Goal: Information Seeking & Learning: Find specific fact

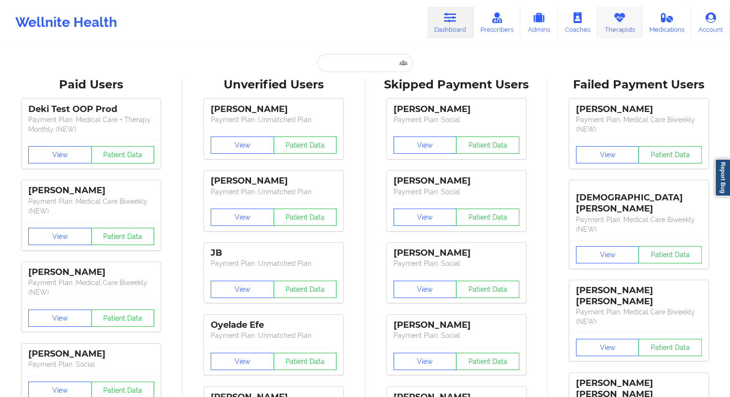
click at [617, 28] on link "Therapists" at bounding box center [620, 23] width 45 height 32
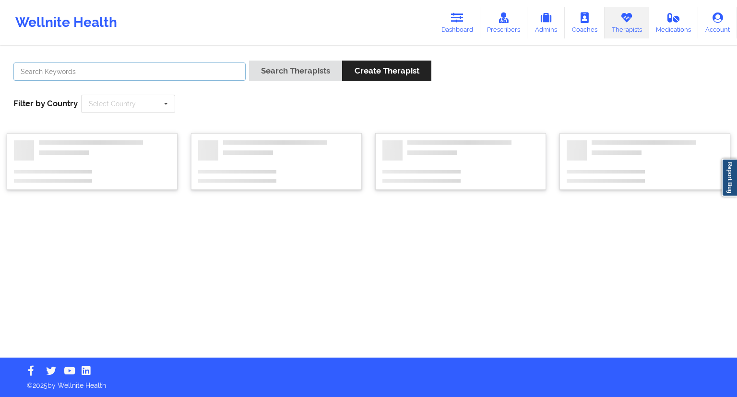
click at [129, 76] on input "text" at bounding box center [129, 71] width 232 height 18
paste input "[PERSON_NAME]"
type input "[PERSON_NAME]"
click at [273, 65] on button "Search Therapists" at bounding box center [295, 70] width 93 height 21
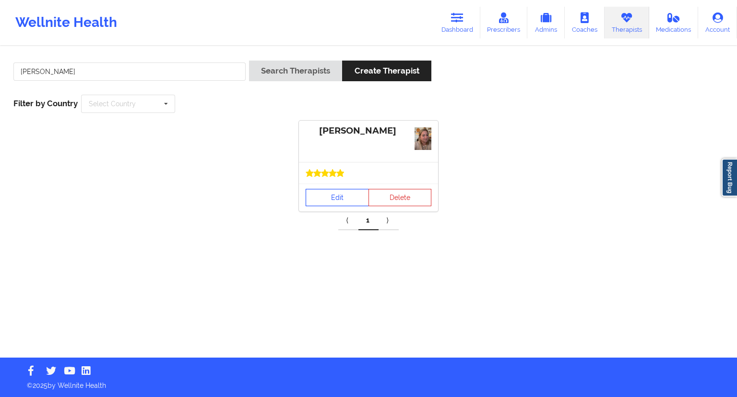
click at [315, 199] on link "Edit" at bounding box center [337, 197] width 63 height 17
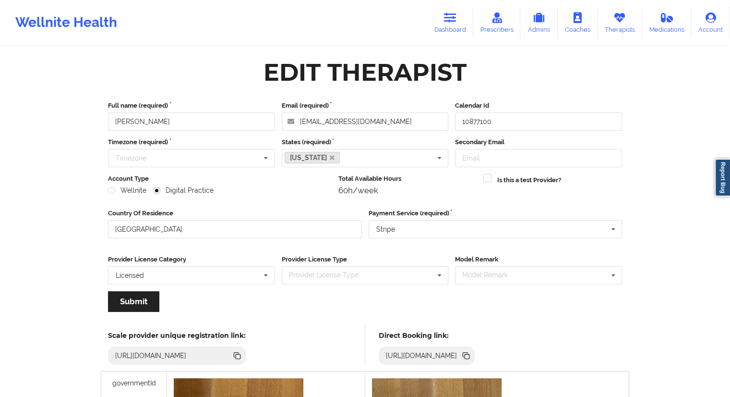
click at [470, 355] on icon at bounding box center [467, 356] width 5 height 5
click at [611, 37] on link "Therapists" at bounding box center [620, 23] width 45 height 32
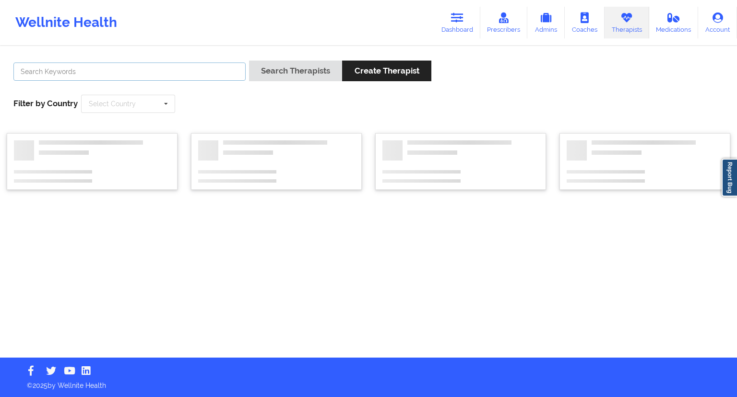
click at [86, 69] on input "text" at bounding box center [129, 71] width 232 height 18
paste input "[PERSON_NAME]"
type input "[PERSON_NAME]"
click at [277, 66] on button "Search Therapists" at bounding box center [295, 70] width 93 height 21
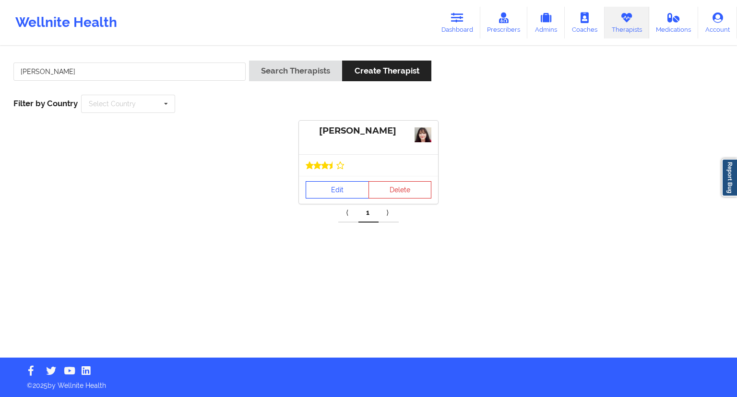
click at [330, 187] on link "Edit" at bounding box center [337, 189] width 63 height 17
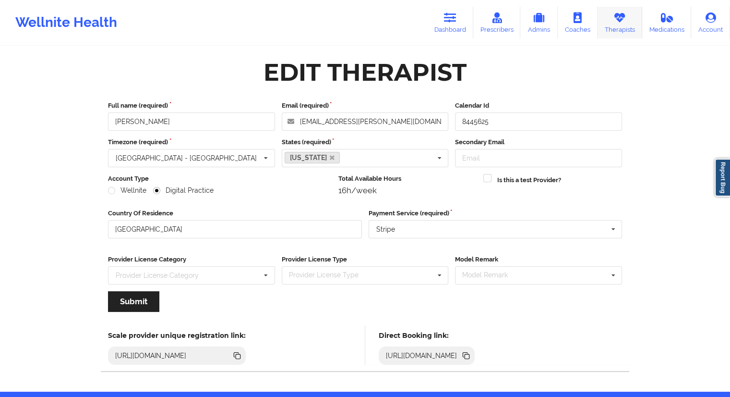
click at [611, 18] on link "Therapists" at bounding box center [620, 23] width 45 height 32
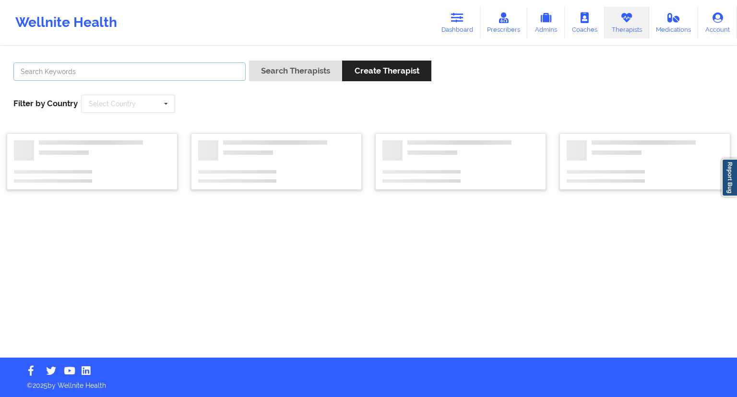
click at [144, 67] on input "text" at bounding box center [129, 71] width 232 height 18
paste input "[PERSON_NAME]"
type input "[PERSON_NAME]"
click at [276, 73] on button "Search Therapists" at bounding box center [295, 70] width 93 height 21
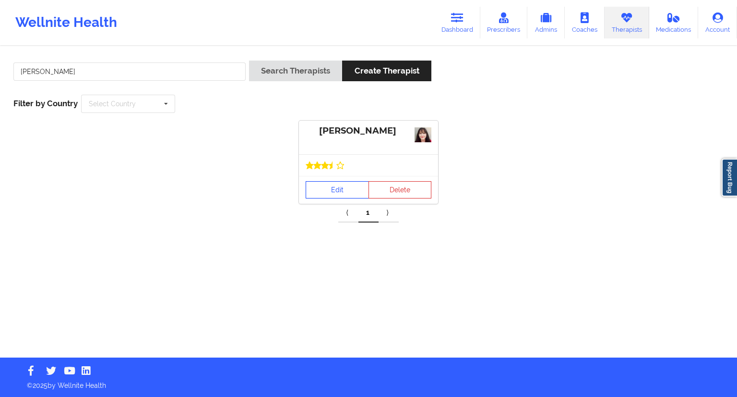
click at [338, 189] on link "Edit" at bounding box center [337, 189] width 63 height 17
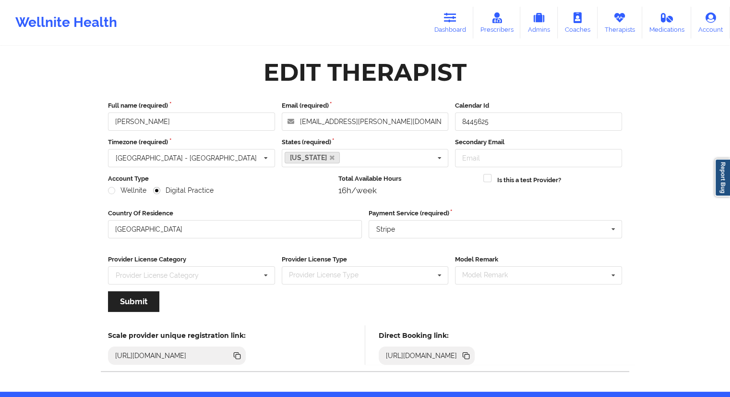
click at [468, 352] on icon at bounding box center [465, 354] width 5 height 5
click at [457, 31] on link "Dashboard" at bounding box center [450, 23] width 46 height 32
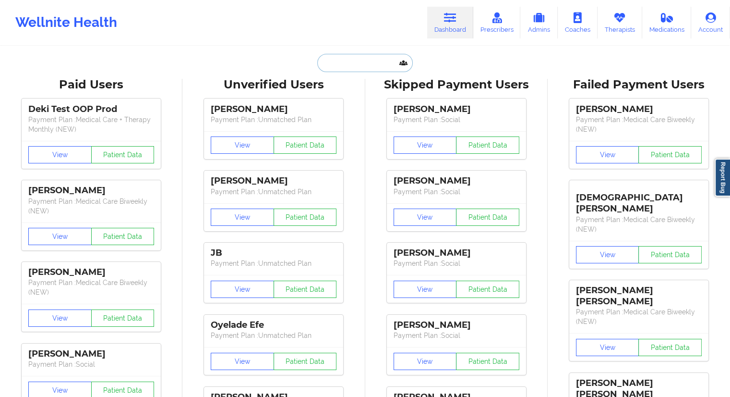
click at [346, 59] on input "text" at bounding box center [364, 63] width 95 height 18
paste input "[EMAIL_ADDRESS][DOMAIN_NAME]"
type input "[EMAIL_ADDRESS][DOMAIN_NAME]"
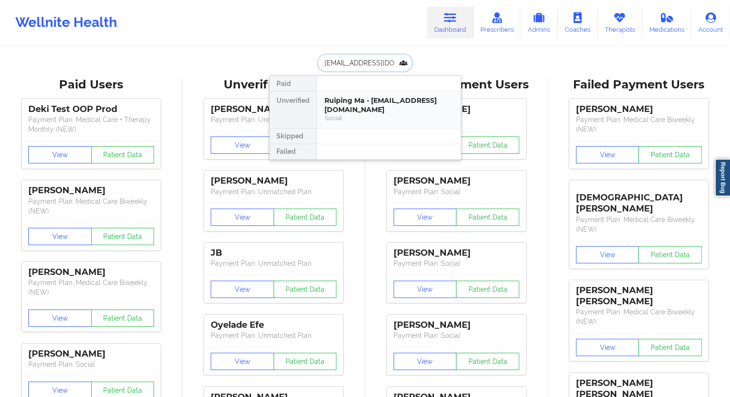
click at [350, 98] on div "Ruiping Ma - [EMAIL_ADDRESS][DOMAIN_NAME]" at bounding box center [389, 105] width 129 height 18
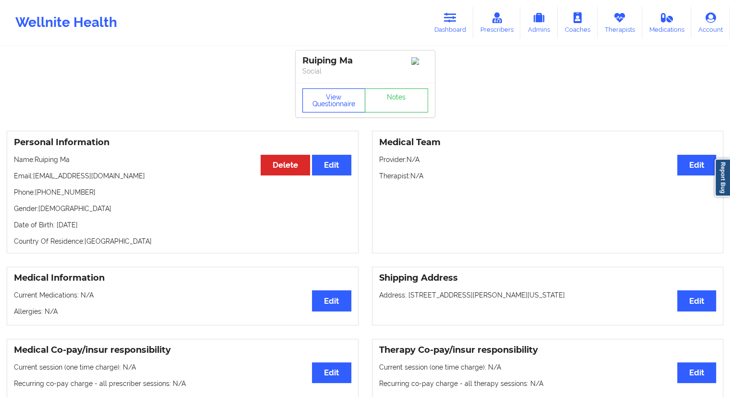
click at [328, 101] on button "View Questionnaire" at bounding box center [333, 100] width 63 height 24
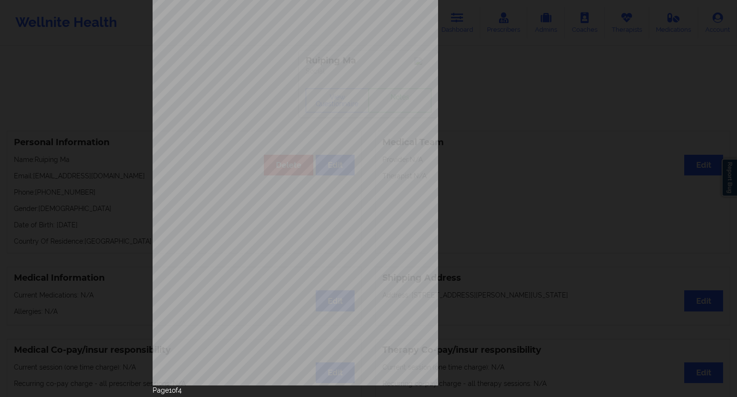
scroll to position [61, 0]
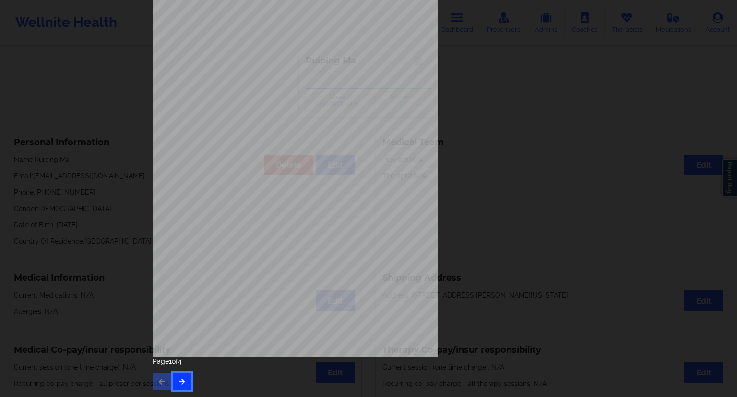
click at [187, 378] on button "button" at bounding box center [182, 381] width 19 height 17
click at [183, 383] on icon "button" at bounding box center [182, 381] width 8 height 6
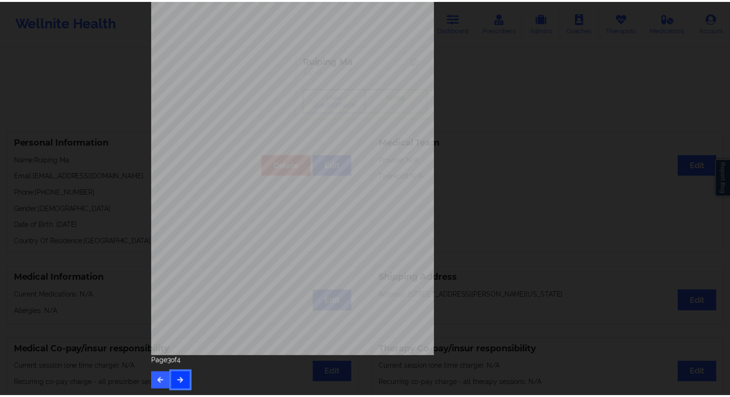
scroll to position [0, 0]
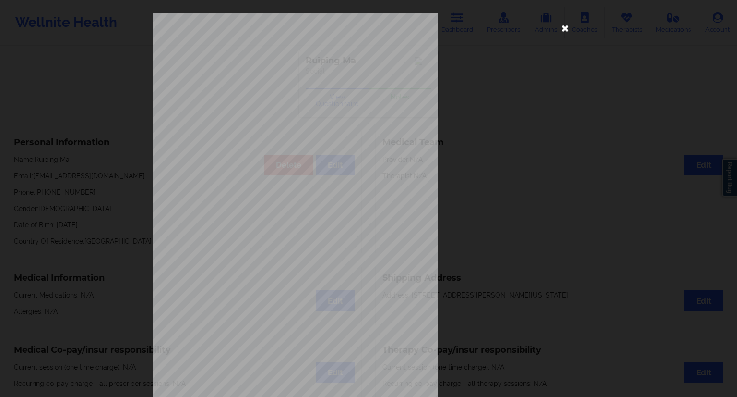
click at [560, 28] on icon at bounding box center [565, 27] width 15 height 15
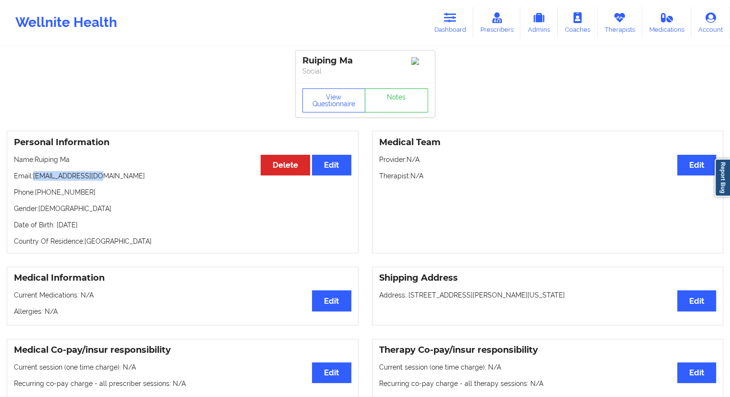
drag, startPoint x: 110, startPoint y: 175, endPoint x: 35, endPoint y: 179, distance: 76.0
click at [35, 179] on p "Email: [EMAIL_ADDRESS][DOMAIN_NAME]" at bounding box center [183, 176] width 338 height 10
copy p "[EMAIL_ADDRESS][DOMAIN_NAME]"
click at [325, 106] on button "View Questionnaire" at bounding box center [333, 100] width 63 height 24
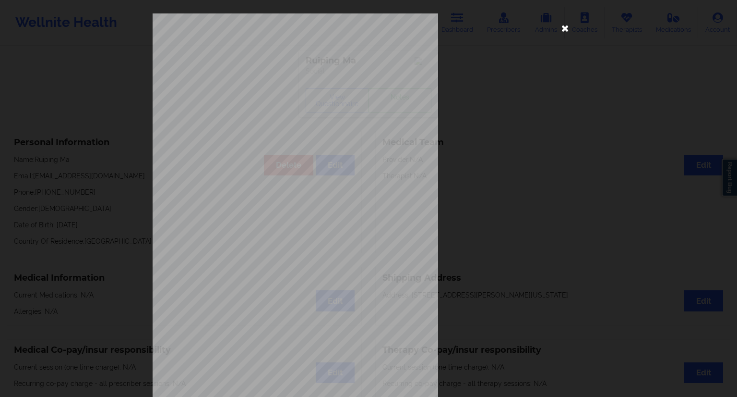
click at [561, 29] on icon at bounding box center [565, 27] width 15 height 15
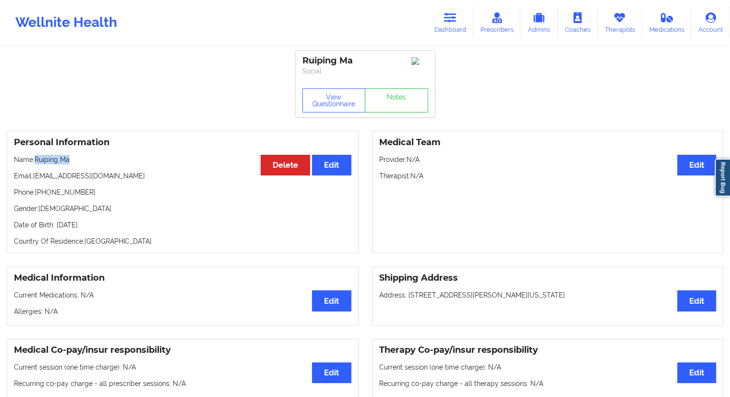
drag, startPoint x: 74, startPoint y: 159, endPoint x: 35, endPoint y: 157, distance: 39.9
click at [35, 157] on p "Name: [PERSON_NAME]" at bounding box center [183, 160] width 338 height 10
click at [51, 169] on div "Personal Information Edit Delete Name: [PERSON_NAME] Email: [EMAIL_ADDRESS][DOM…" at bounding box center [183, 192] width 352 height 122
drag, startPoint x: 58, startPoint y: 159, endPoint x: 37, endPoint y: 159, distance: 20.2
click at [37, 159] on p "Name: [PERSON_NAME]" at bounding box center [183, 160] width 338 height 10
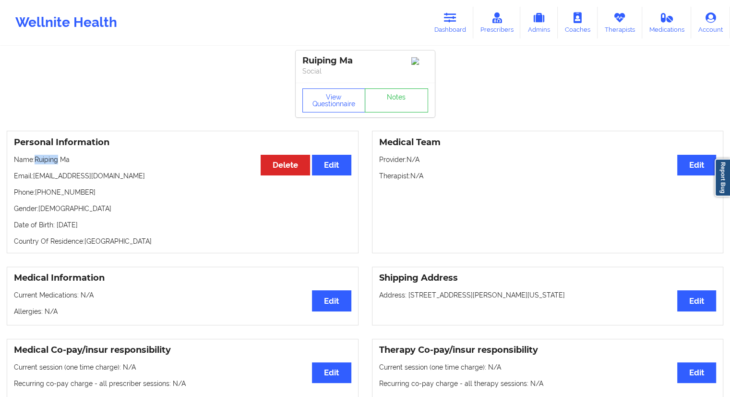
copy p "Ruiping"
drag, startPoint x: 110, startPoint y: 178, endPoint x: 36, endPoint y: 178, distance: 73.9
click at [36, 178] on p "Email: [EMAIL_ADDRESS][DOMAIN_NAME]" at bounding box center [183, 176] width 338 height 10
copy p "[EMAIL_ADDRESS][DOMAIN_NAME]"
drag, startPoint x: 79, startPoint y: 160, endPoint x: 36, endPoint y: 158, distance: 42.3
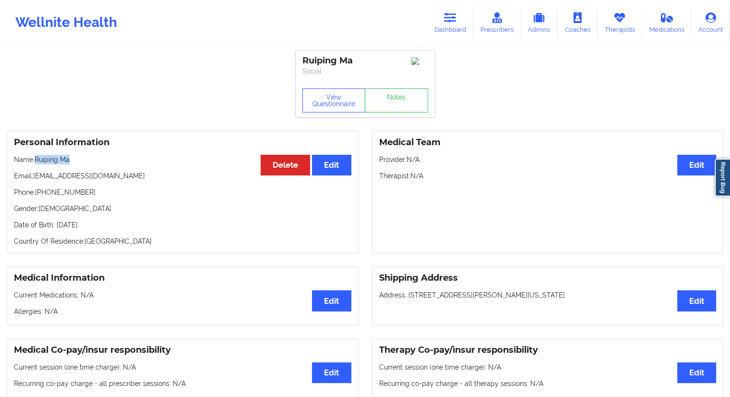
click at [36, 158] on p "Name: [PERSON_NAME]" at bounding box center [183, 160] width 338 height 10
copy p "Ruiping Ma"
click at [428, 35] on div "Wellnite Health Dashboard Prescribers Admins Coaches Therapists Medications Acc…" at bounding box center [365, 22] width 730 height 38
click at [437, 32] on link "Dashboard" at bounding box center [450, 23] width 46 height 32
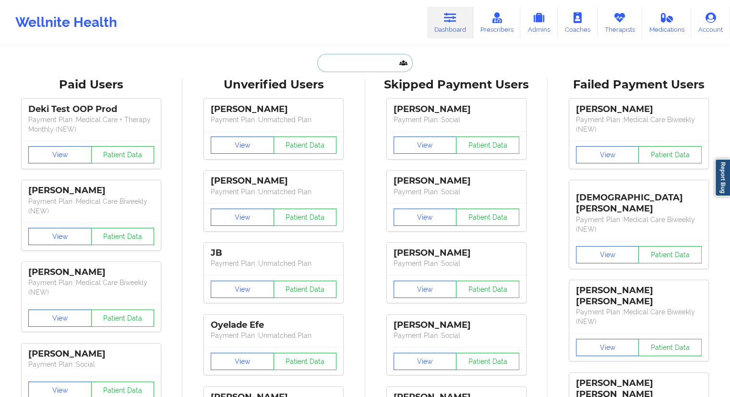
click at [367, 64] on input "text" at bounding box center [364, 63] width 95 height 18
paste input "[EMAIL_ADDRESS][DOMAIN_NAME]"
type input "[EMAIL_ADDRESS][DOMAIN_NAME]"
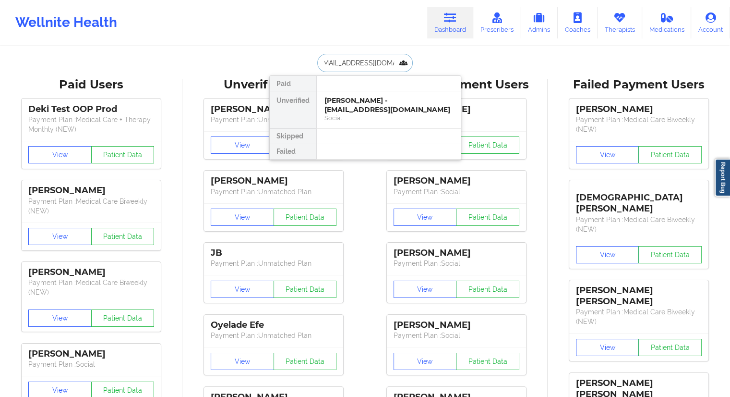
click at [365, 106] on div "[PERSON_NAME] - [EMAIL_ADDRESS][DOMAIN_NAME]" at bounding box center [389, 105] width 129 height 18
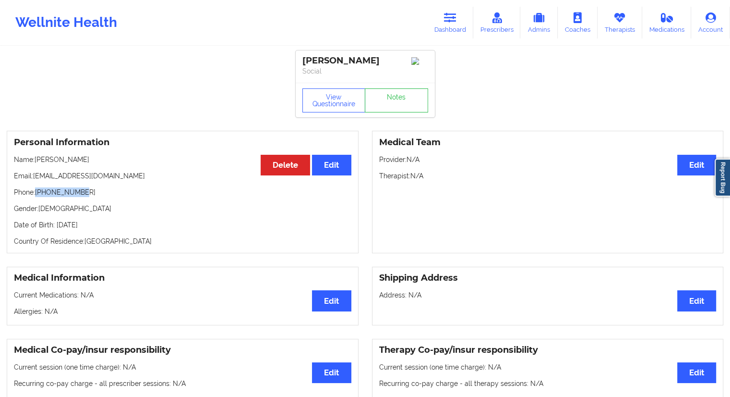
drag, startPoint x: 92, startPoint y: 203, endPoint x: 38, endPoint y: 202, distance: 54.3
click at [38, 197] on p "Phone: [PHONE_NUMBER]" at bounding box center [183, 192] width 338 height 10
copy p "[PHONE_NUMBER]"
drag, startPoint x: 126, startPoint y: 167, endPoint x: 36, endPoint y: 168, distance: 89.3
click at [36, 164] on p "Name: [PERSON_NAME]" at bounding box center [183, 160] width 338 height 10
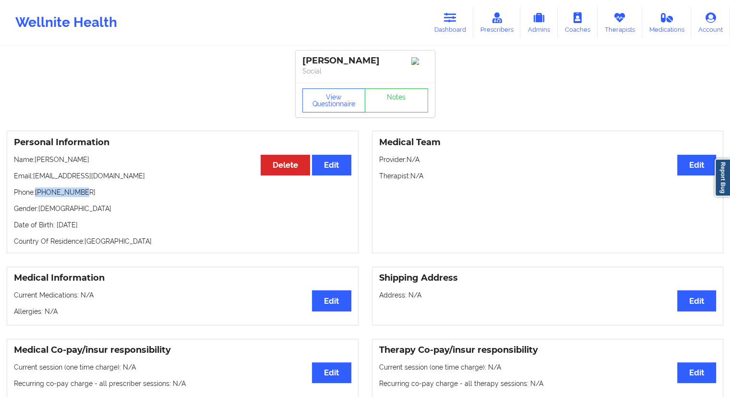
copy p "[PERSON_NAME]"
click at [328, 97] on div "View Questionnaire Notes" at bounding box center [365, 100] width 139 height 35
click at [328, 110] on button "View Questionnaire" at bounding box center [333, 100] width 63 height 24
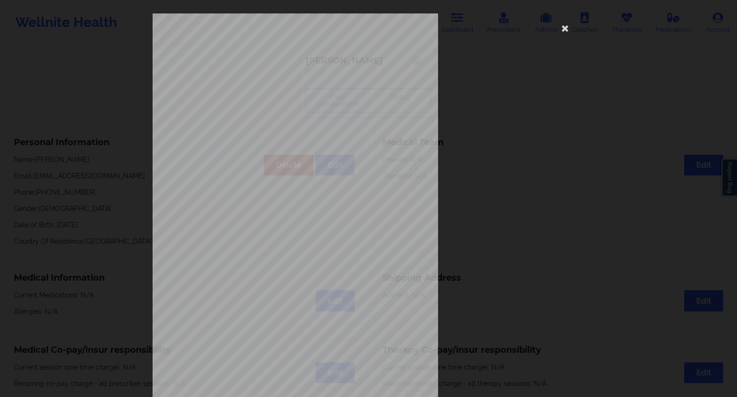
scroll to position [61, 0]
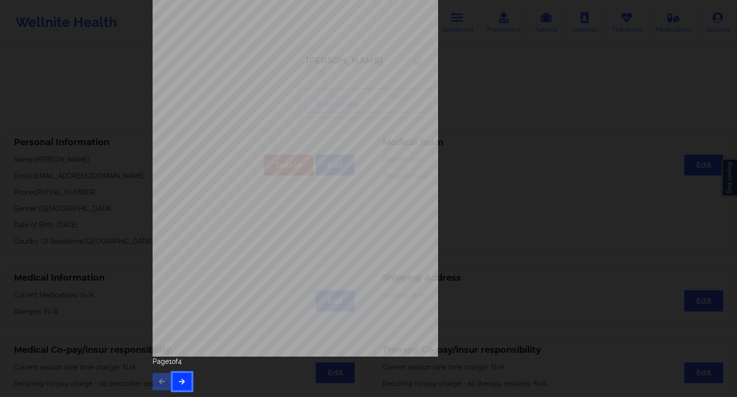
click at [189, 377] on button "button" at bounding box center [182, 381] width 19 height 17
click at [179, 383] on icon "button" at bounding box center [182, 381] width 8 height 6
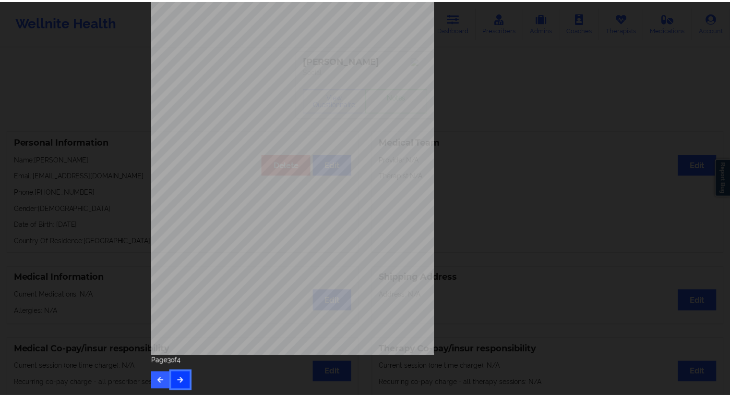
scroll to position [0, 0]
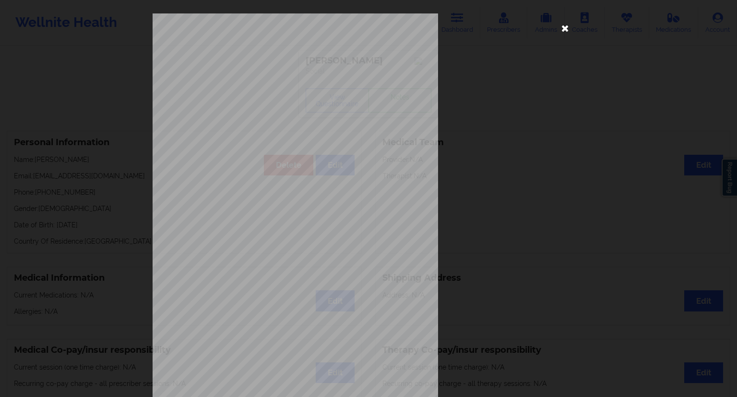
click at [560, 28] on icon at bounding box center [565, 27] width 15 height 15
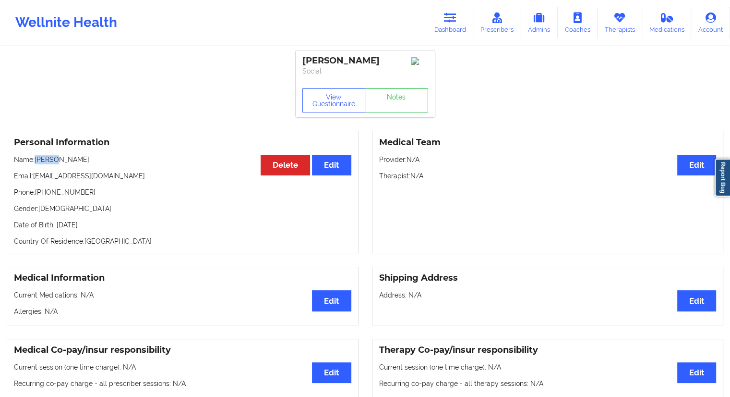
drag, startPoint x: 57, startPoint y: 171, endPoint x: 36, endPoint y: 169, distance: 20.7
click at [36, 164] on p "Name: [PERSON_NAME]" at bounding box center [183, 160] width 338 height 10
copy p "Yuleny"
drag, startPoint x: 118, startPoint y: 174, endPoint x: 36, endPoint y: 164, distance: 82.2
click at [36, 164] on div "Personal Information Edit Delete Name: [PERSON_NAME] Email: [EMAIL_ADDRESS][DOM…" at bounding box center [183, 192] width 352 height 122
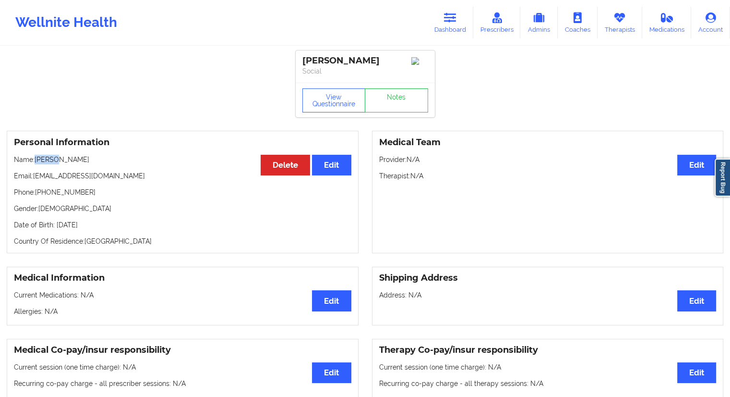
copy p "[PERSON_NAME]"
click at [334, 112] on button "View Questionnaire" at bounding box center [333, 100] width 63 height 24
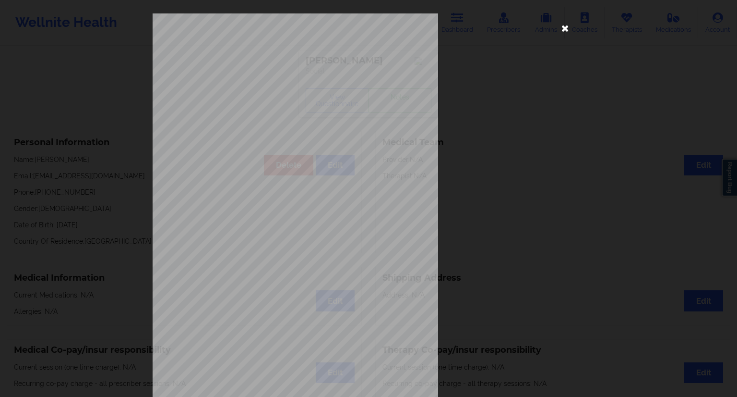
click at [561, 29] on icon at bounding box center [565, 27] width 15 height 15
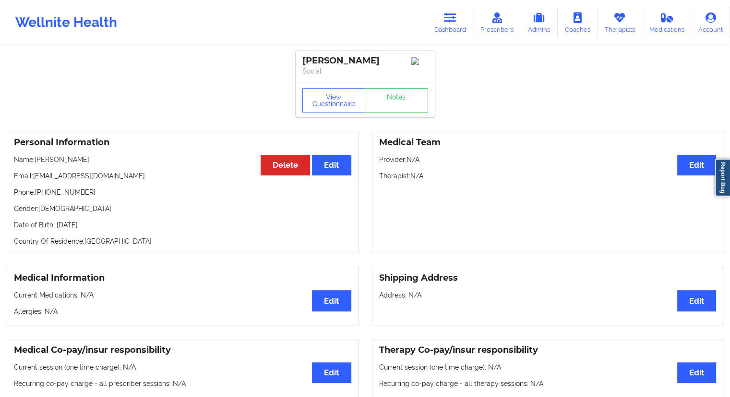
drag, startPoint x: 132, startPoint y: 237, endPoint x: 113, endPoint y: 238, distance: 18.8
click at [113, 229] on p "Date of Birth: [DEMOGRAPHIC_DATA]" at bounding box center [183, 225] width 338 height 10
copy p "1997"
drag, startPoint x: 104, startPoint y: 204, endPoint x: 37, endPoint y: 199, distance: 67.4
click at [37, 197] on p "Phone: [PHONE_NUMBER]" at bounding box center [183, 192] width 338 height 10
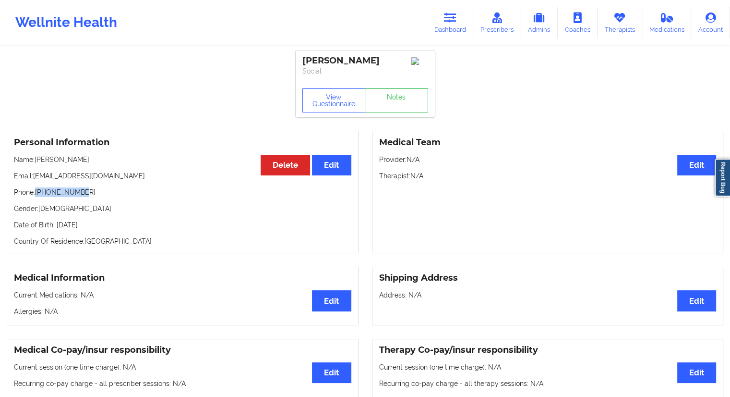
copy p "[PHONE_NUMBER]"
click at [331, 112] on button "View Questionnaire" at bounding box center [333, 100] width 63 height 24
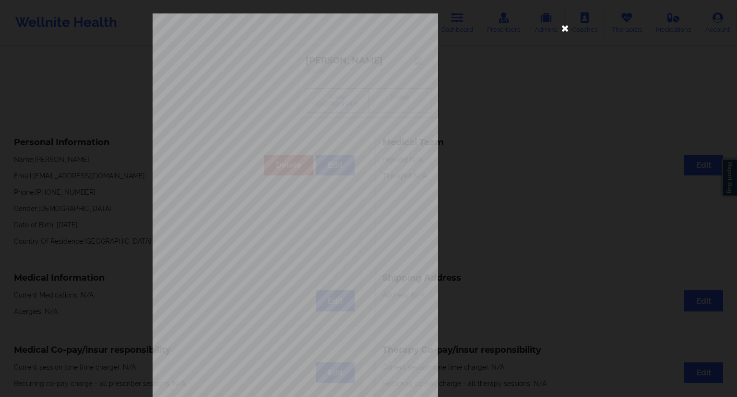
click at [563, 28] on icon at bounding box center [565, 27] width 15 height 15
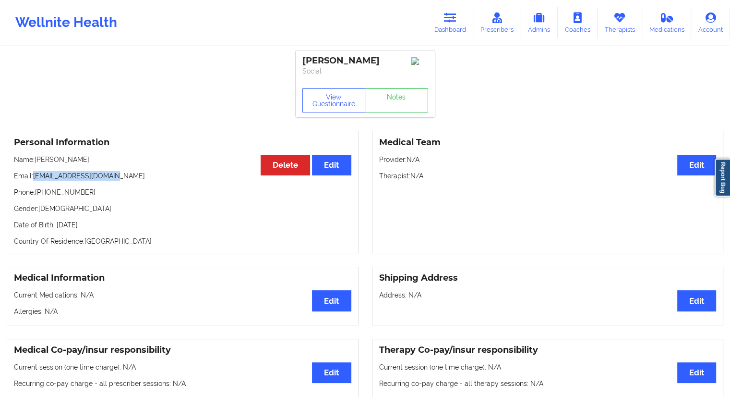
drag, startPoint x: 123, startPoint y: 187, endPoint x: 34, endPoint y: 187, distance: 88.8
click at [34, 181] on p "Email: [EMAIL_ADDRESS][DOMAIN_NAME]" at bounding box center [183, 176] width 338 height 10
click at [125, 164] on p "Name: [PERSON_NAME]" at bounding box center [183, 160] width 338 height 10
drag, startPoint x: 123, startPoint y: 156, endPoint x: 60, endPoint y: 164, distance: 62.9
click at [60, 164] on div "Personal Information Edit Delete Name: [PERSON_NAME] Email: [EMAIL_ADDRESS][DOM…" at bounding box center [183, 192] width 352 height 122
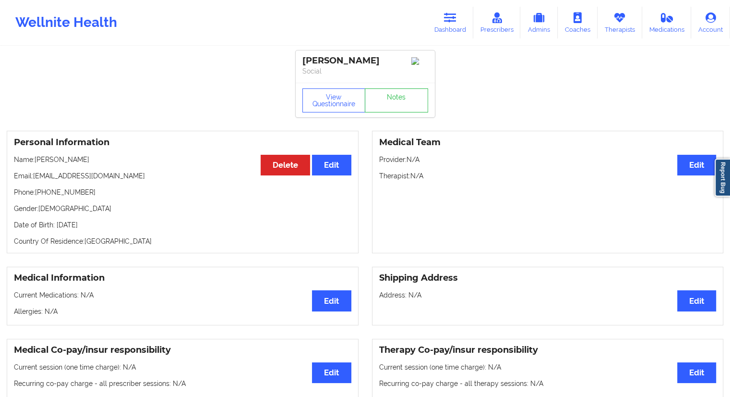
click at [84, 164] on p "Name: [PERSON_NAME]" at bounding box center [183, 160] width 338 height 10
drag, startPoint x: 100, startPoint y: 173, endPoint x: 36, endPoint y: 173, distance: 63.9
click at [36, 164] on p "Name: [PERSON_NAME]" at bounding box center [183, 160] width 338 height 10
click at [333, 112] on button "View Questionnaire" at bounding box center [333, 100] width 63 height 24
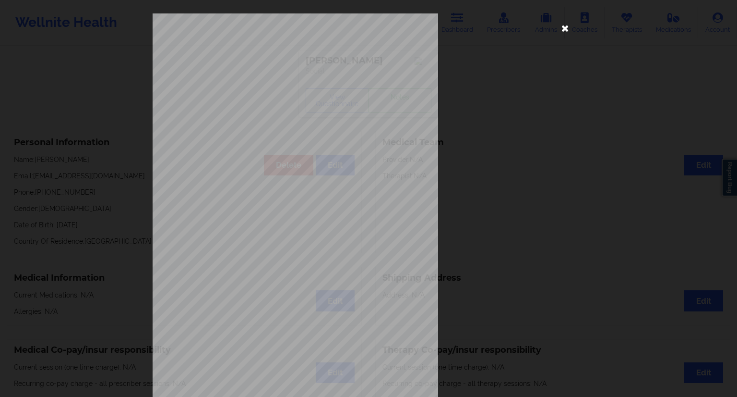
click at [562, 29] on icon at bounding box center [565, 27] width 15 height 15
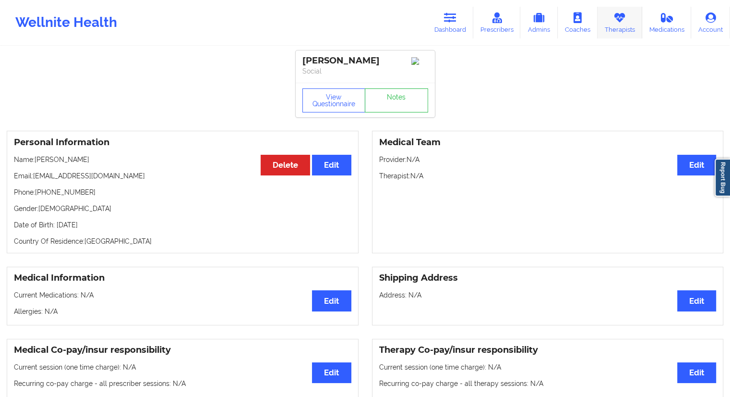
click at [620, 25] on link "Therapists" at bounding box center [620, 23] width 45 height 32
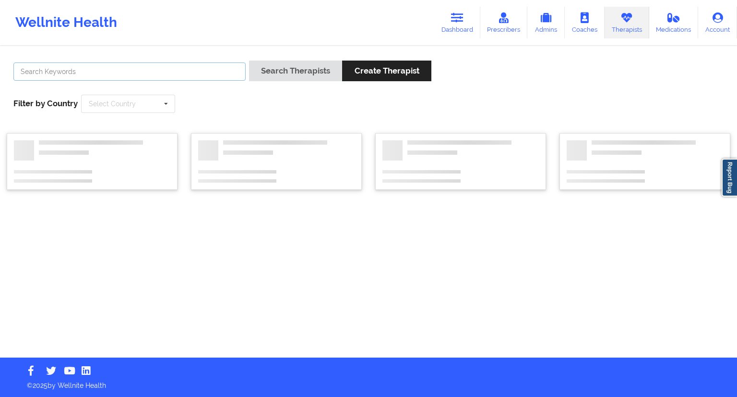
click at [145, 72] on input "text" at bounding box center [129, 71] width 232 height 18
paste input "[PERSON_NAME]"
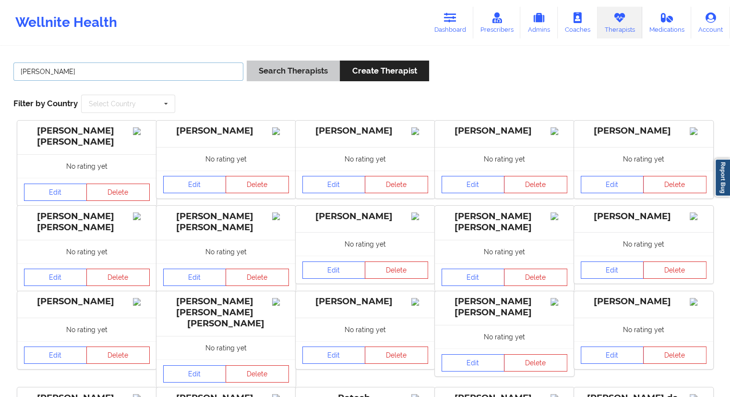
type input "[PERSON_NAME]"
click at [292, 75] on button "Search Therapists" at bounding box center [293, 70] width 93 height 21
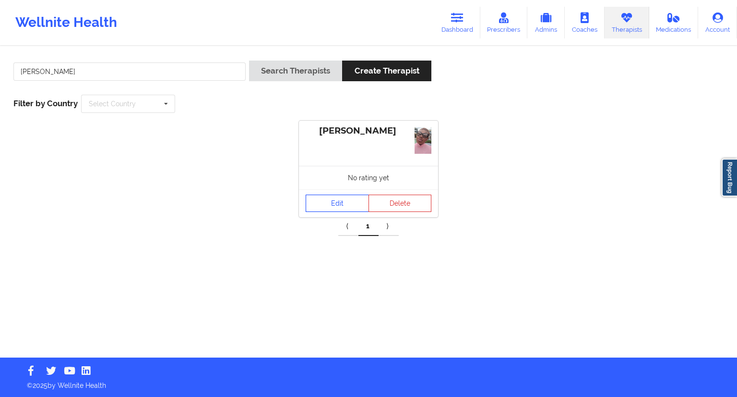
click at [342, 194] on link "Edit" at bounding box center [337, 202] width 63 height 17
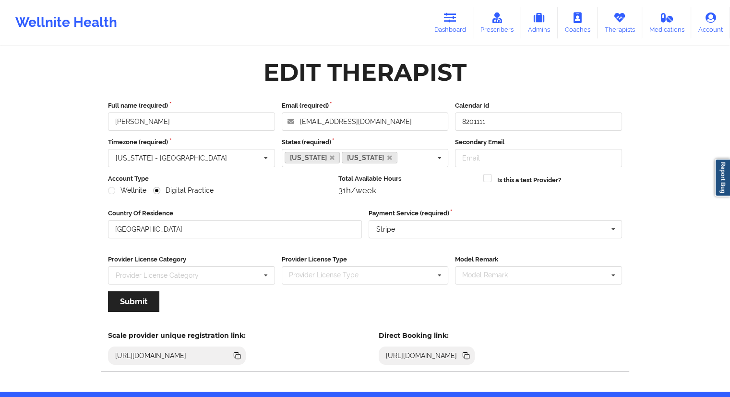
click at [475, 349] on div "[URL][DOMAIN_NAME]" at bounding box center [427, 355] width 96 height 18
click at [470, 354] on icon at bounding box center [467, 356] width 5 height 5
click at [448, 36] on link "Dashboard" at bounding box center [450, 23] width 46 height 32
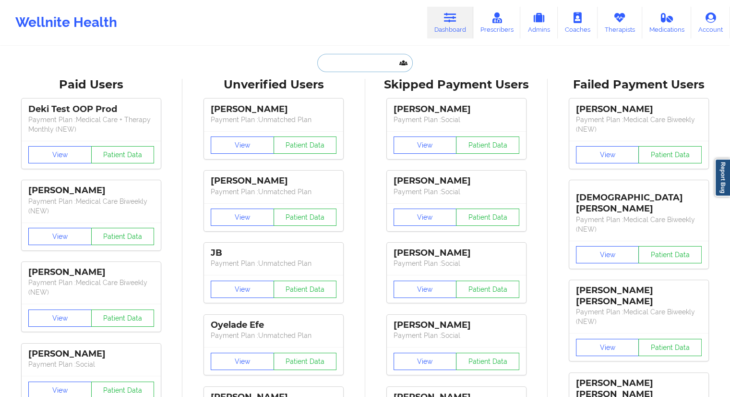
click at [348, 70] on input "text" at bounding box center [364, 63] width 95 height 18
paste input "[EMAIL_ADDRESS][DOMAIN_NAME]"
type input "[EMAIL_ADDRESS][DOMAIN_NAME]"
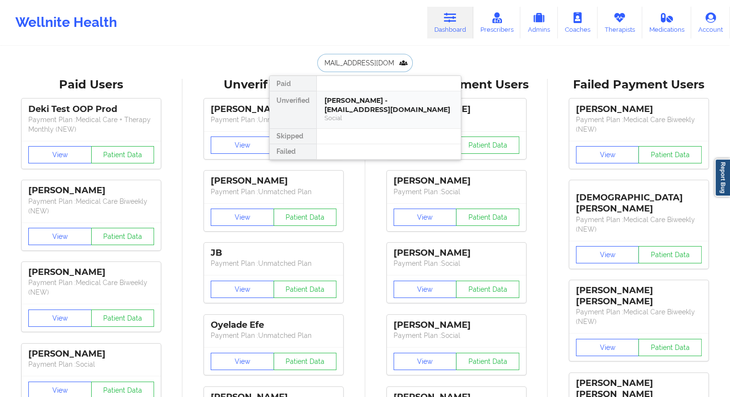
click at [356, 108] on div "[PERSON_NAME] - [EMAIL_ADDRESS][DOMAIN_NAME]" at bounding box center [389, 105] width 129 height 18
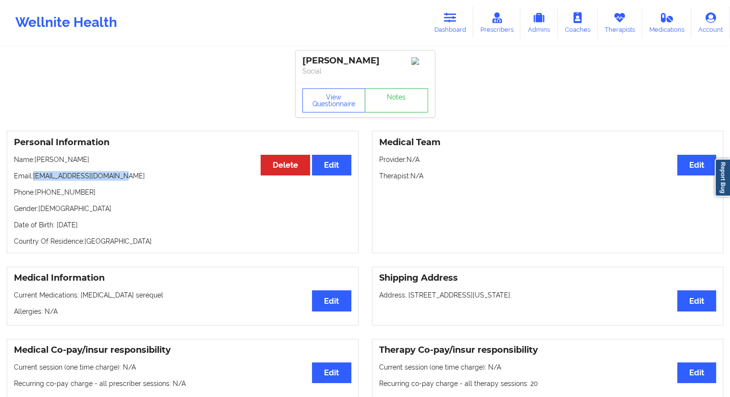
drag, startPoint x: 117, startPoint y: 174, endPoint x: 34, endPoint y: 175, distance: 83.1
click at [34, 175] on p "Email: [EMAIL_ADDRESS][DOMAIN_NAME]" at bounding box center [183, 176] width 338 height 10
drag, startPoint x: 85, startPoint y: 193, endPoint x: 35, endPoint y: 193, distance: 50.4
click at [35, 193] on p "Phone: [PHONE_NUMBER]" at bounding box center [183, 192] width 338 height 10
click at [340, 94] on button "View Questionnaire" at bounding box center [333, 100] width 63 height 24
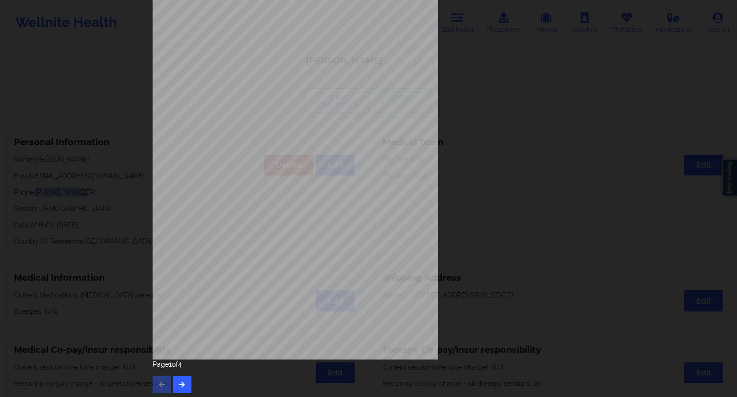
scroll to position [61, 0]
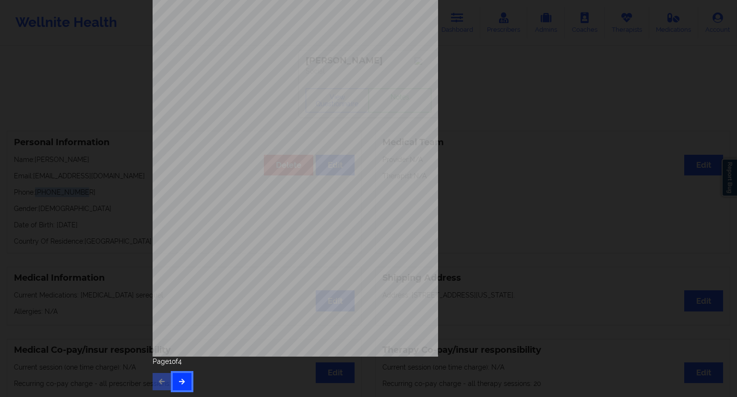
click at [180, 380] on icon "button" at bounding box center [182, 381] width 8 height 6
click at [180, 385] on button "button" at bounding box center [182, 381] width 19 height 17
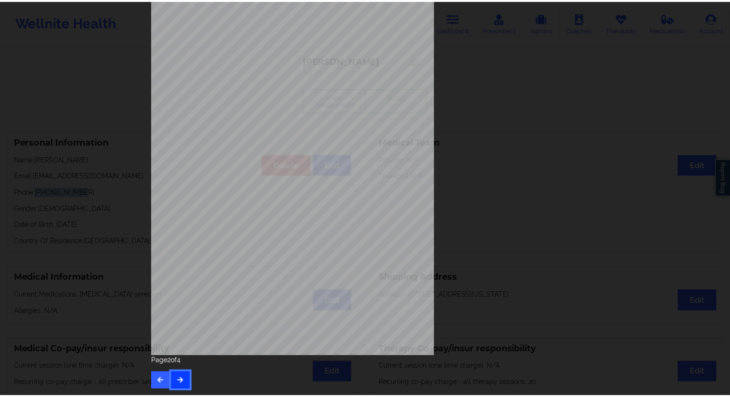
scroll to position [0, 0]
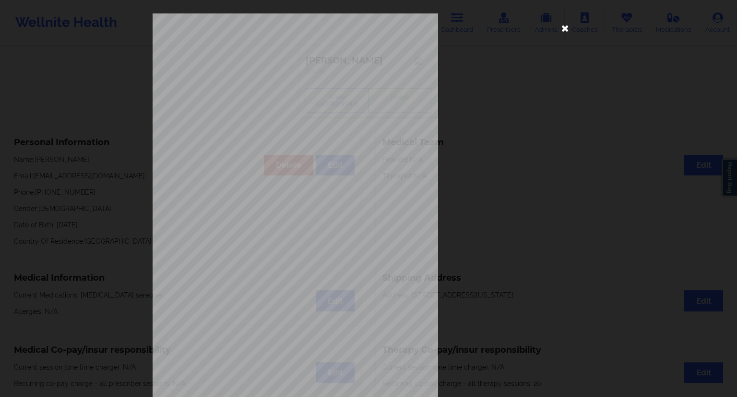
click at [558, 25] on icon at bounding box center [565, 27] width 15 height 15
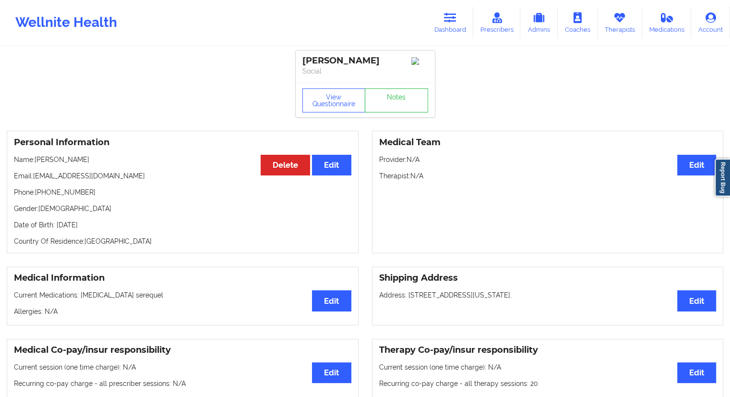
drag, startPoint x: 94, startPoint y: 158, endPoint x: 35, endPoint y: 161, distance: 59.6
click at [35, 161] on p "Name: [PERSON_NAME]" at bounding box center [183, 160] width 338 height 10
click at [464, 27] on link "Dashboard" at bounding box center [450, 23] width 46 height 32
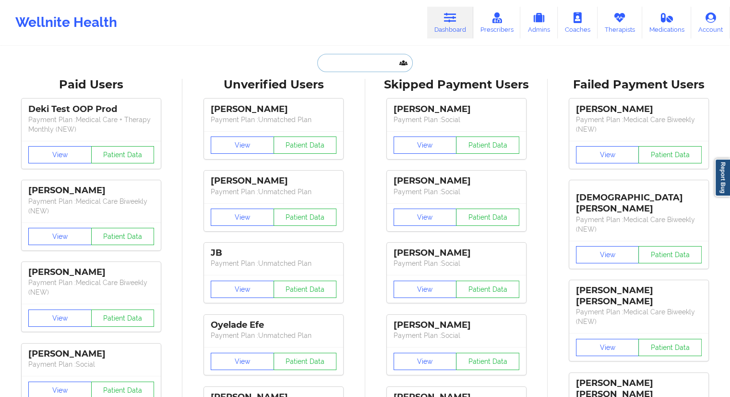
click at [386, 58] on input "text" at bounding box center [364, 63] width 95 height 18
paste input "[PERSON_NAME]"
type input "[PERSON_NAME]"
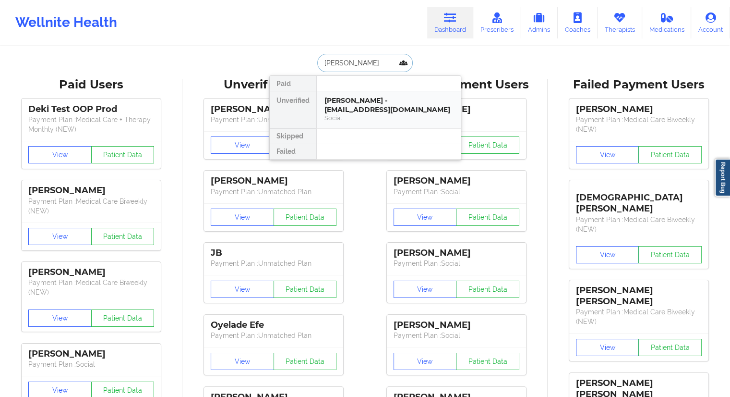
click at [362, 114] on div "Social" at bounding box center [389, 118] width 129 height 8
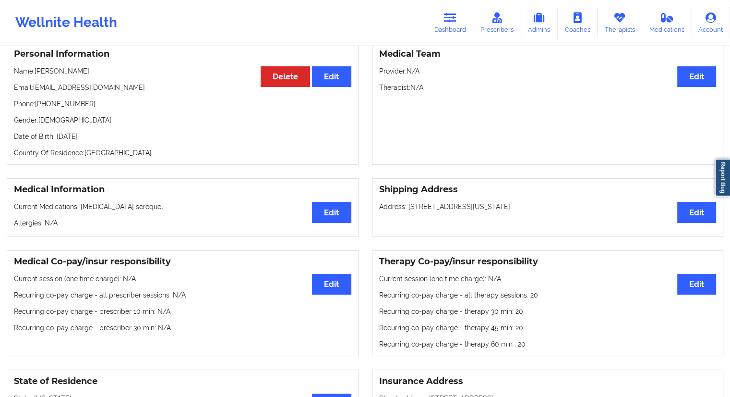
scroll to position [31, 0]
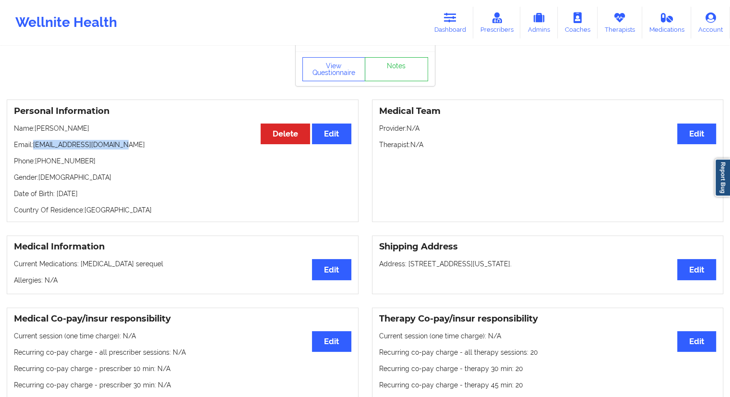
drag, startPoint x: 117, startPoint y: 146, endPoint x: 34, endPoint y: 146, distance: 83.5
click at [34, 146] on p "Email: [EMAIL_ADDRESS][DOMAIN_NAME]" at bounding box center [183, 145] width 338 height 10
drag, startPoint x: 69, startPoint y: 163, endPoint x: 55, endPoint y: 164, distance: 14.0
click at [40, 162] on p "Phone: [PHONE_NUMBER]" at bounding box center [183, 161] width 338 height 10
click at [63, 166] on p "Phone: [PHONE_NUMBER]" at bounding box center [183, 161] width 338 height 10
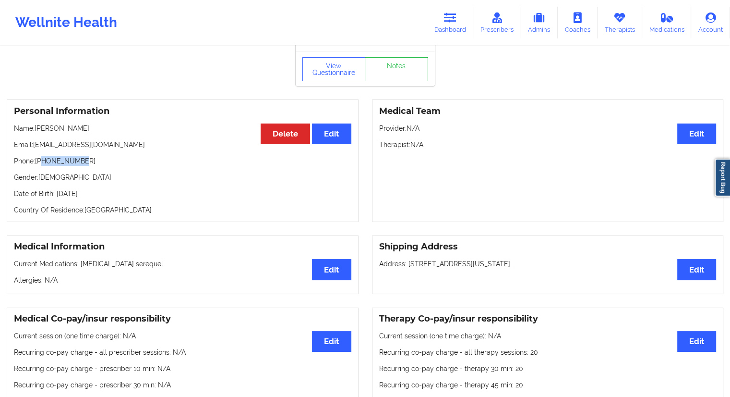
drag, startPoint x: 82, startPoint y: 162, endPoint x: 43, endPoint y: 162, distance: 39.4
click at [43, 162] on p "Phone: [PHONE_NUMBER]" at bounding box center [183, 161] width 338 height 10
drag, startPoint x: 92, startPoint y: 133, endPoint x: 36, endPoint y: 129, distance: 55.9
click at [36, 129] on p "Name: [PERSON_NAME]" at bounding box center [183, 128] width 338 height 10
click at [450, 29] on link "Dashboard" at bounding box center [450, 23] width 46 height 32
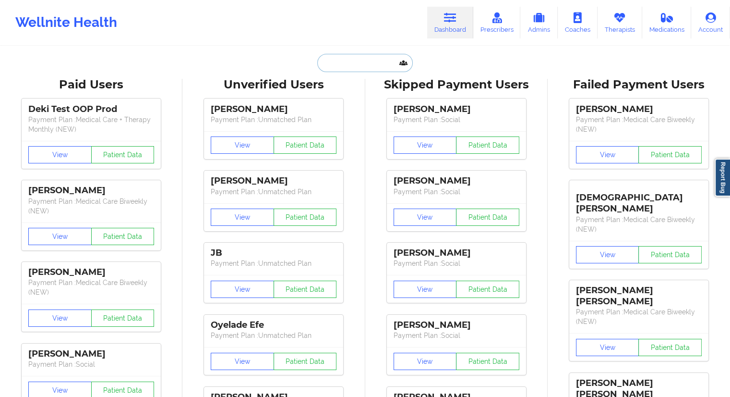
click at [351, 64] on input "text" at bounding box center [364, 63] width 95 height 18
paste input "[EMAIL_ADDRESS][DOMAIN_NAME]"
type input "[EMAIL_ADDRESS][DOMAIN_NAME]"
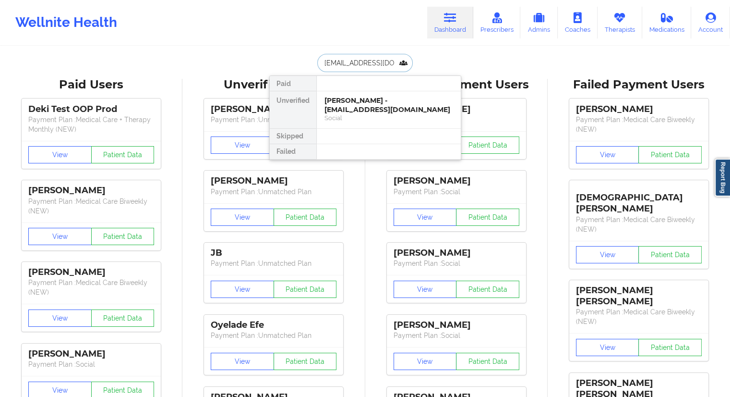
scroll to position [0, 9]
click at [347, 104] on div "[PERSON_NAME] - [EMAIL_ADDRESS][DOMAIN_NAME]" at bounding box center [389, 105] width 129 height 18
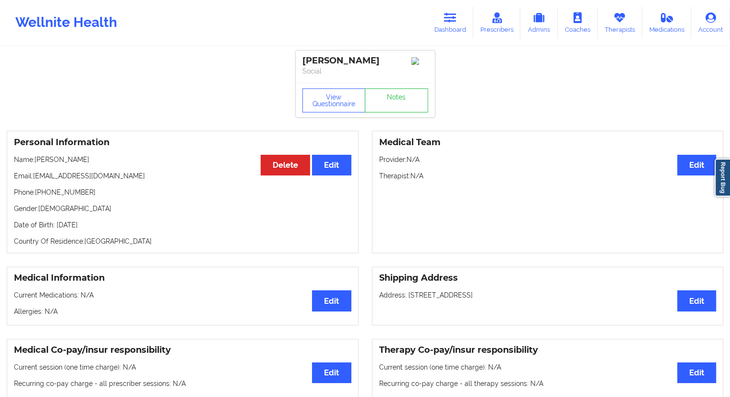
click at [133, 177] on p "Email: [EMAIL_ADDRESS][DOMAIN_NAME]" at bounding box center [183, 176] width 338 height 10
drag, startPoint x: 133, startPoint y: 177, endPoint x: 75, endPoint y: 177, distance: 57.1
click at [75, 177] on p "Email: [EMAIL_ADDRESS][DOMAIN_NAME]" at bounding box center [183, 176] width 338 height 10
click at [81, 200] on div "Personal Information Edit Delete Name: [PERSON_NAME] Email: [EMAIL_ADDRESS][DOM…" at bounding box center [183, 192] width 352 height 122
drag, startPoint x: 49, startPoint y: 194, endPoint x: 36, endPoint y: 194, distance: 12.5
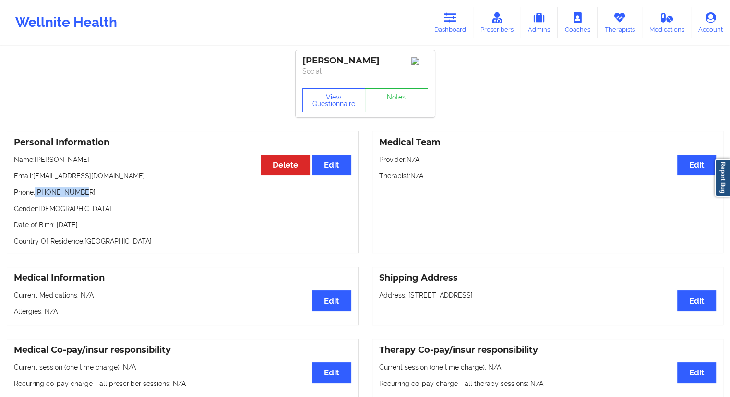
click at [36, 194] on p "Phone: [PHONE_NUMBER]" at bounding box center [183, 192] width 338 height 10
drag, startPoint x: 455, startPoint y: 22, endPoint x: 433, endPoint y: 35, distance: 25.4
click at [455, 22] on icon at bounding box center [450, 17] width 12 height 11
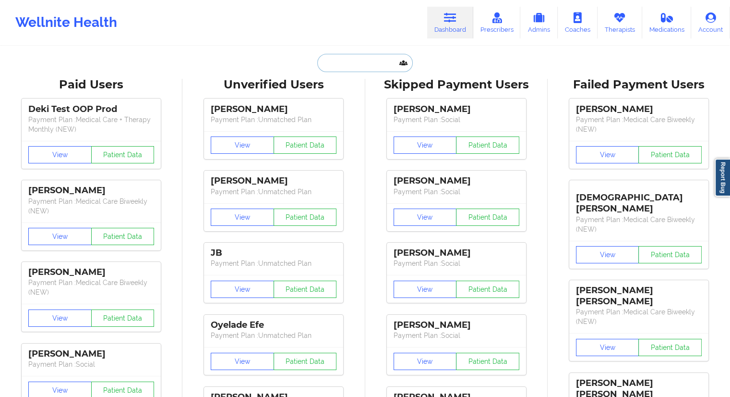
click at [360, 65] on input "text" at bounding box center [364, 63] width 95 height 18
paste input "[EMAIL_ADDRESS][DOMAIN_NAME]"
type input "[EMAIL_ADDRESS][DOMAIN_NAME]"
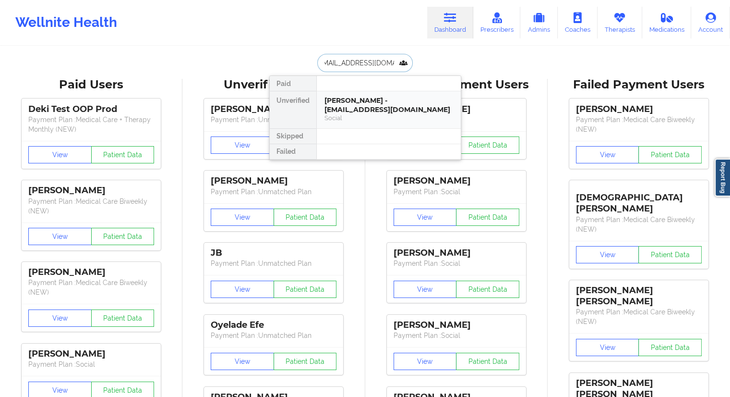
click at [355, 106] on div "[PERSON_NAME] - [EMAIL_ADDRESS][DOMAIN_NAME]" at bounding box center [389, 105] width 129 height 18
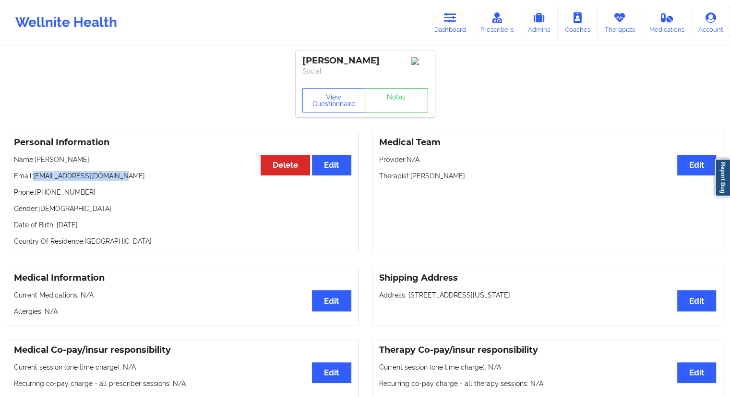
drag, startPoint x: 116, startPoint y: 179, endPoint x: 35, endPoint y: 176, distance: 81.2
click at [35, 176] on p "Email: [EMAIL_ADDRESS][DOMAIN_NAME]" at bounding box center [183, 176] width 338 height 10
drag, startPoint x: 63, startPoint y: 198, endPoint x: 38, endPoint y: 195, distance: 24.7
click at [38, 195] on p "Phone: [PHONE_NUMBER]" at bounding box center [183, 192] width 338 height 10
click at [54, 203] on div "Personal Information Edit Delete Name: [PERSON_NAME] Email: [EMAIL_ADDRESS][DOM…" at bounding box center [183, 192] width 352 height 122
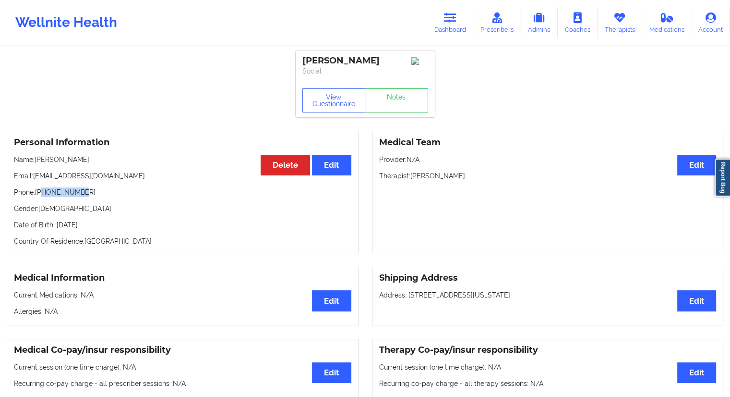
drag, startPoint x: 90, startPoint y: 194, endPoint x: 44, endPoint y: 193, distance: 46.1
click at [44, 193] on p "Phone: [PHONE_NUMBER]" at bounding box center [183, 192] width 338 height 10
drag, startPoint x: 121, startPoint y: 175, endPoint x: 35, endPoint y: 177, distance: 86.0
click at [35, 177] on p "Email: [EMAIL_ADDRESS][DOMAIN_NAME]" at bounding box center [183, 176] width 338 height 10
drag, startPoint x: 66, startPoint y: 194, endPoint x: 42, endPoint y: 194, distance: 23.5
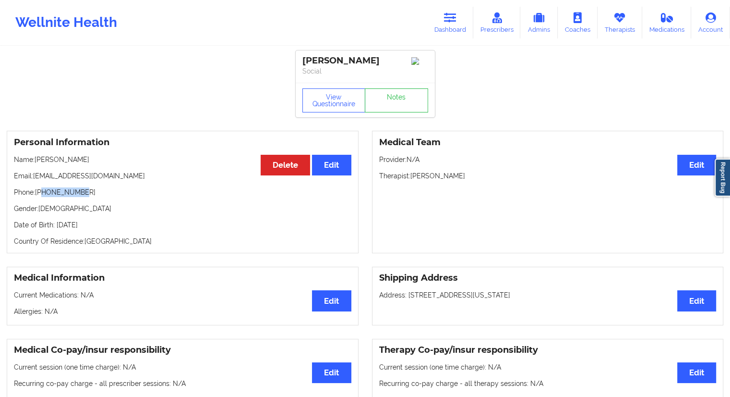
click at [42, 194] on p "Phone: [PHONE_NUMBER]" at bounding box center [183, 192] width 338 height 10
click at [84, 229] on p "Date of Birth: [DEMOGRAPHIC_DATA]" at bounding box center [183, 225] width 338 height 10
drag, startPoint x: 96, startPoint y: 197, endPoint x: 40, endPoint y: 196, distance: 55.7
click at [40, 196] on p "Phone: [PHONE_NUMBER]" at bounding box center [183, 192] width 338 height 10
click at [127, 175] on p "Email: [EMAIL_ADDRESS][DOMAIN_NAME]" at bounding box center [183, 176] width 338 height 10
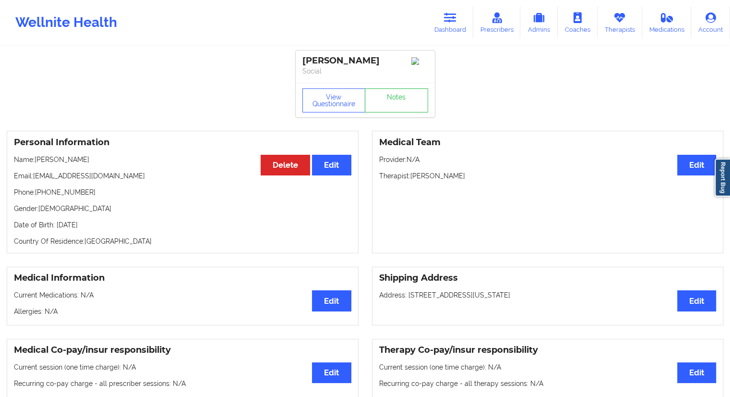
click at [134, 175] on p "Email: [EMAIL_ADDRESS][DOMAIN_NAME]" at bounding box center [183, 176] width 338 height 10
click at [80, 202] on div "Personal Information Edit Delete Name: [PERSON_NAME] Email: [EMAIL_ADDRESS][DOM…" at bounding box center [183, 192] width 352 height 122
drag, startPoint x: 89, startPoint y: 194, endPoint x: 38, endPoint y: 194, distance: 50.9
click at [38, 194] on p "Phone: [PHONE_NUMBER]" at bounding box center [183, 192] width 338 height 10
click at [319, 102] on button "View Questionnaire" at bounding box center [333, 100] width 63 height 24
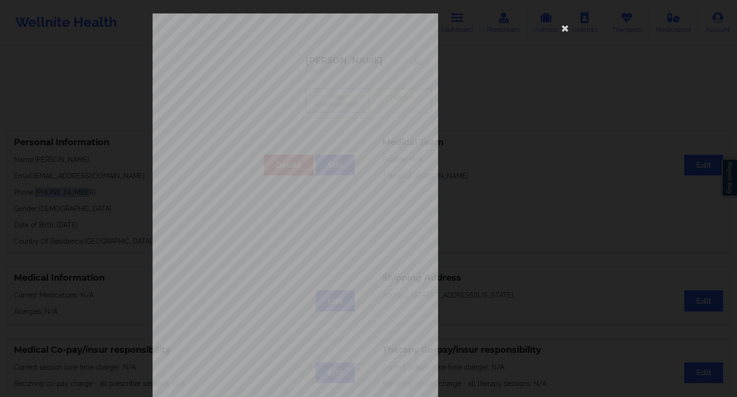
scroll to position [61, 0]
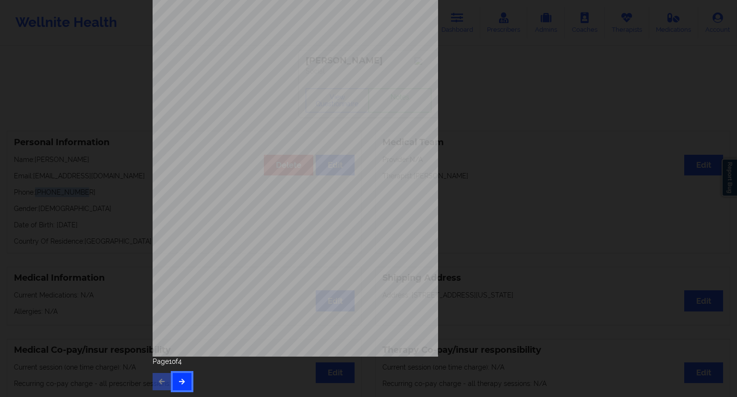
click at [173, 375] on button "button" at bounding box center [182, 381] width 19 height 17
click at [182, 387] on button "button" at bounding box center [182, 381] width 19 height 17
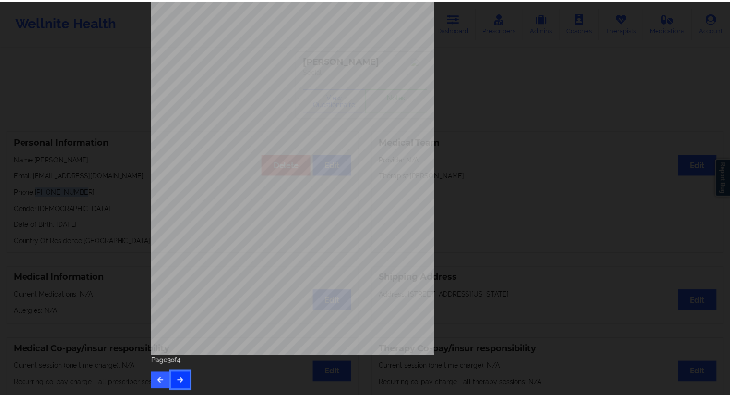
scroll to position [0, 0]
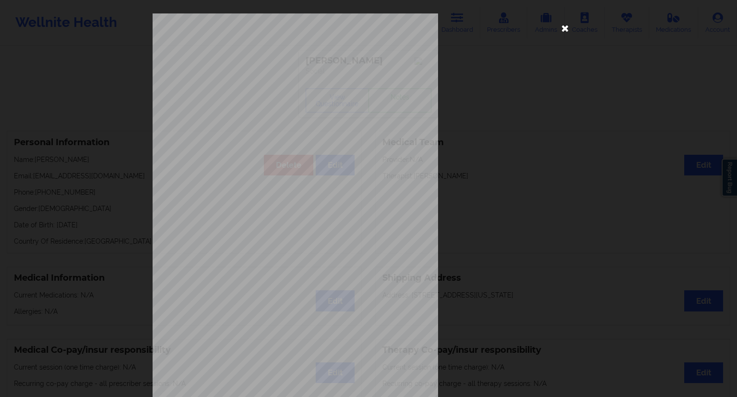
click at [564, 29] on icon at bounding box center [565, 27] width 15 height 15
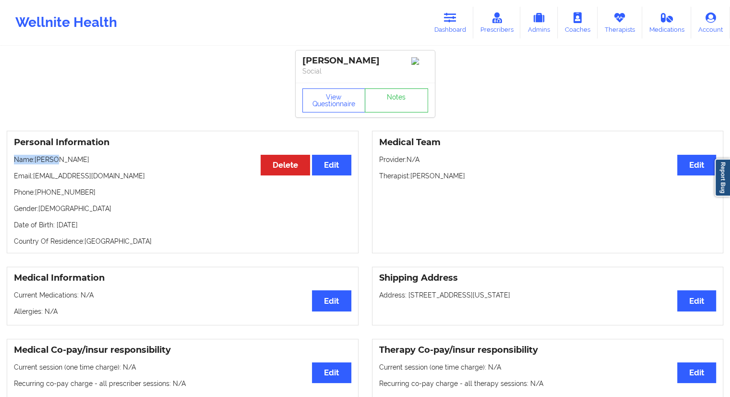
drag, startPoint x: 85, startPoint y: 162, endPoint x: 57, endPoint y: 162, distance: 28.3
click at [57, 162] on div "Personal Information Edit Delete Name: [PERSON_NAME] Email: [EMAIL_ADDRESS][DOM…" at bounding box center [183, 192] width 352 height 122
click at [65, 170] on div "Personal Information Edit Delete Name: [PERSON_NAME] Email: [EMAIL_ADDRESS][DOM…" at bounding box center [183, 192] width 352 height 122
drag, startPoint x: 103, startPoint y: 164, endPoint x: 37, endPoint y: 162, distance: 65.3
click at [37, 162] on p "Name: [PERSON_NAME]" at bounding box center [183, 160] width 338 height 10
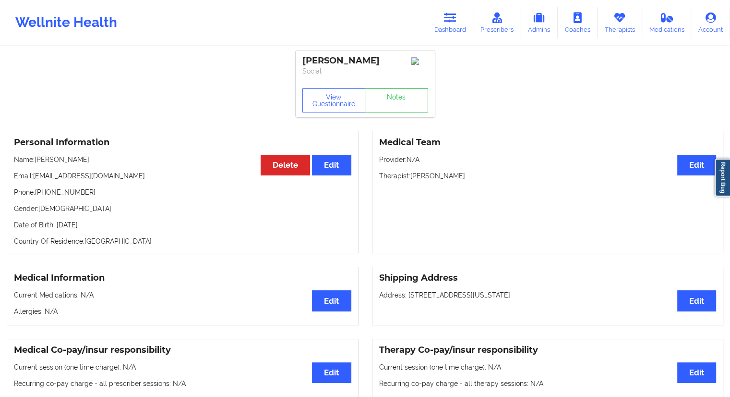
drag, startPoint x: 446, startPoint y: 25, endPoint x: 422, endPoint y: 37, distance: 26.2
click at [446, 25] on link "Dashboard" at bounding box center [450, 23] width 46 height 32
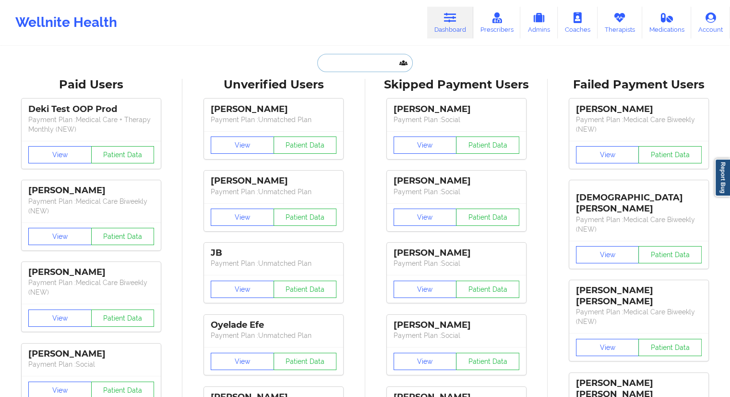
click at [382, 60] on input "text" at bounding box center [364, 63] width 95 height 18
paste input "[EMAIL_ADDRESS][DOMAIN_NAME]"
type input "[EMAIL_ADDRESS][DOMAIN_NAME]"
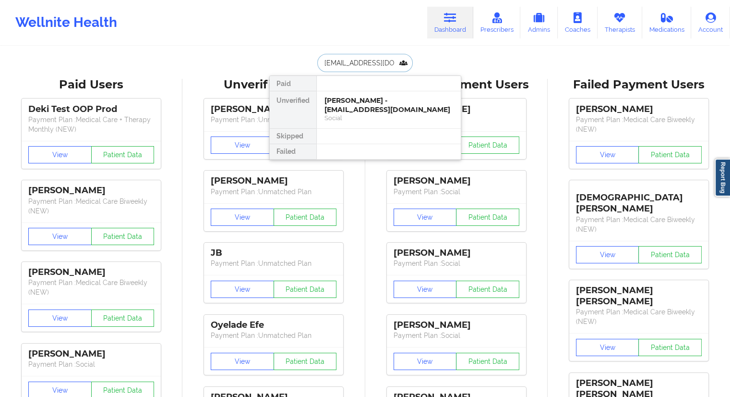
click at [364, 112] on div "[PERSON_NAME] - [EMAIL_ADDRESS][DOMAIN_NAME]" at bounding box center [389, 105] width 129 height 18
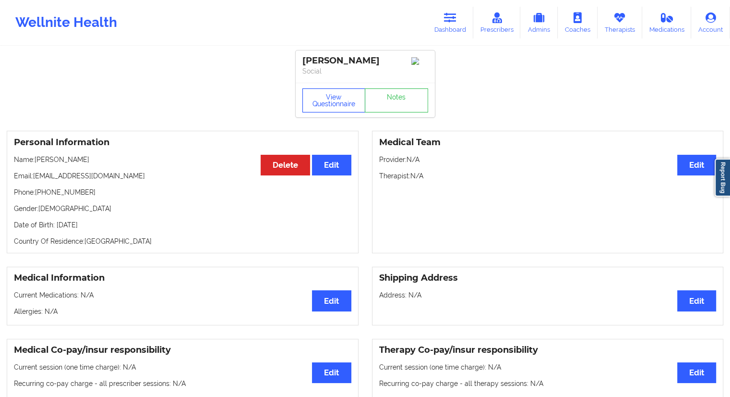
click at [315, 96] on button "View Questionnaire" at bounding box center [333, 100] width 63 height 24
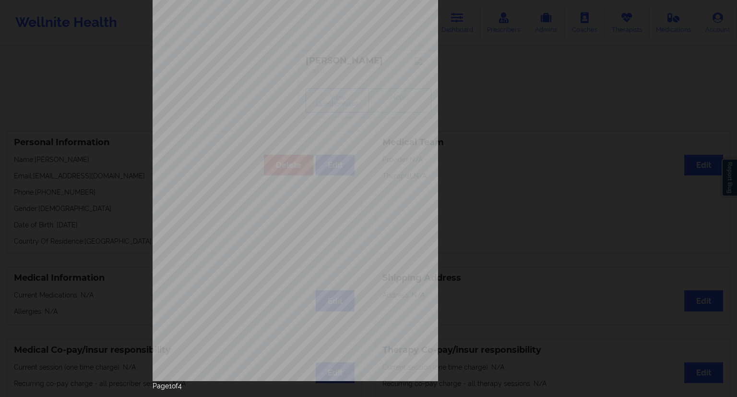
scroll to position [61, 0]
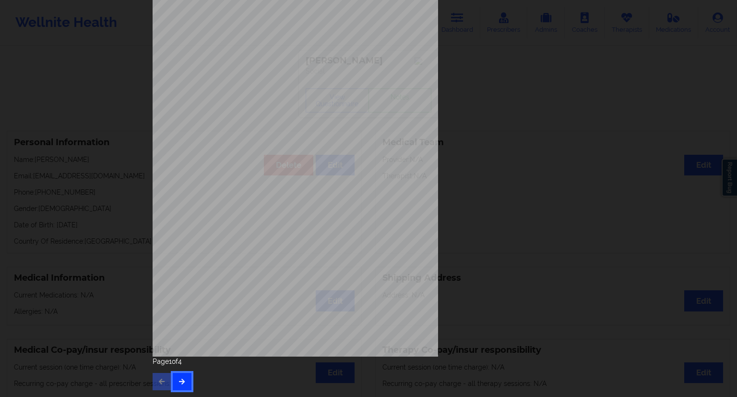
click at [182, 379] on icon "button" at bounding box center [182, 381] width 8 height 6
click at [182, 384] on button "button" at bounding box center [182, 381] width 19 height 17
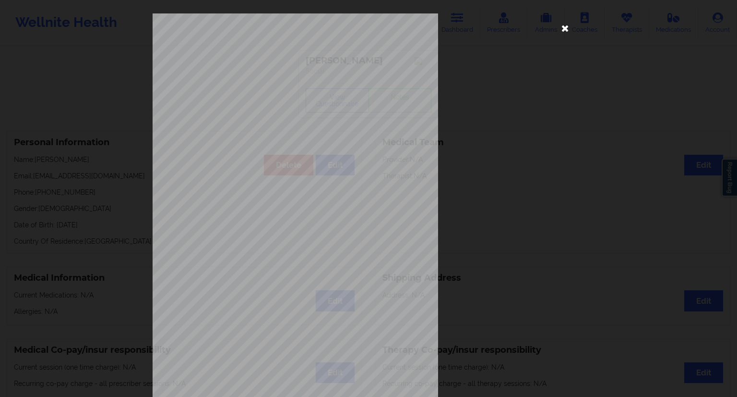
click at [561, 29] on icon at bounding box center [565, 27] width 15 height 15
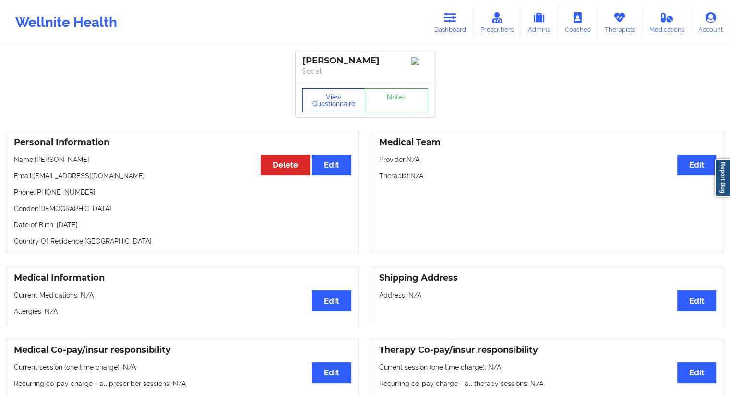
click at [333, 105] on button "View Questionnaire" at bounding box center [333, 100] width 63 height 24
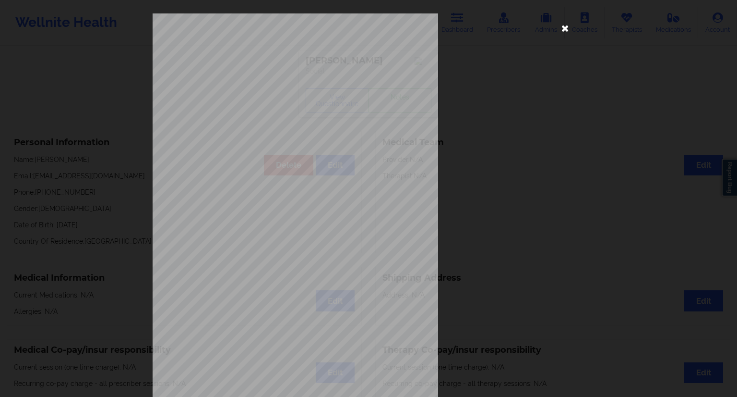
click at [563, 30] on icon at bounding box center [565, 27] width 15 height 15
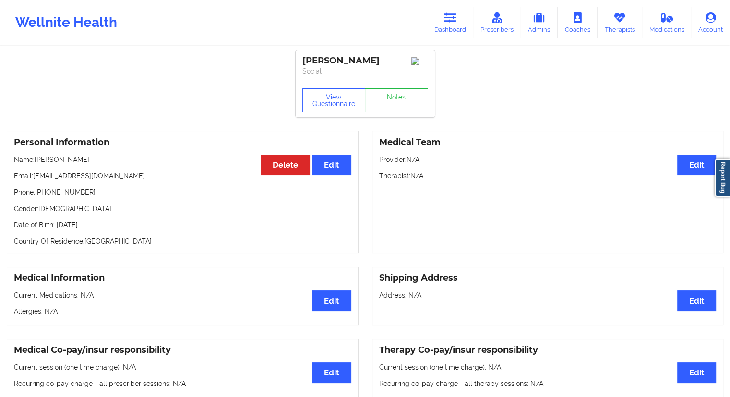
drag, startPoint x: 103, startPoint y: 159, endPoint x: 36, endPoint y: 159, distance: 67.2
click at [36, 159] on p "Name: [PERSON_NAME]" at bounding box center [183, 160] width 338 height 10
drag, startPoint x: 70, startPoint y: 175, endPoint x: 34, endPoint y: 175, distance: 36.0
click at [34, 175] on p "Email: [EMAIL_ADDRESS][DOMAIN_NAME]" at bounding box center [183, 176] width 338 height 10
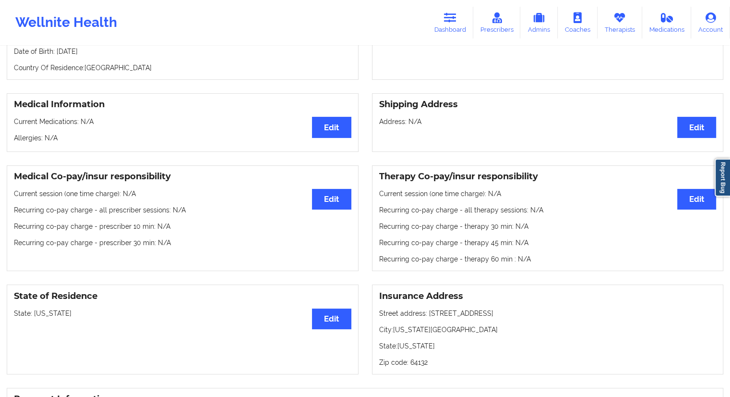
scroll to position [48, 0]
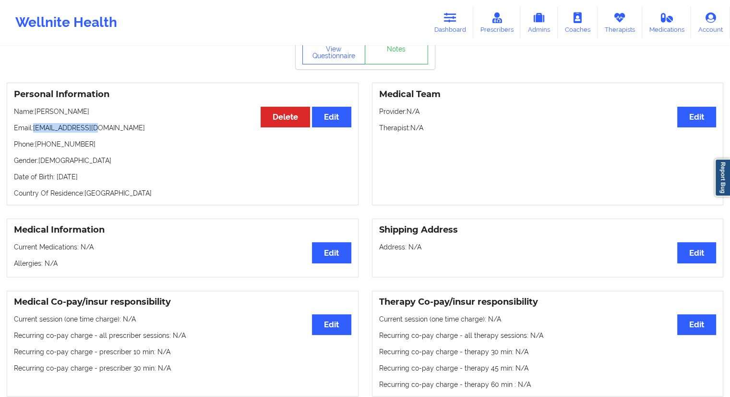
drag, startPoint x: 98, startPoint y: 116, endPoint x: 37, endPoint y: 111, distance: 61.6
click at [37, 111] on p "Name: [PERSON_NAME]" at bounding box center [183, 112] width 338 height 10
drag, startPoint x: 110, startPoint y: 128, endPoint x: 35, endPoint y: 130, distance: 75.9
click at [35, 130] on p "Email: [EMAIL_ADDRESS][DOMAIN_NAME]" at bounding box center [183, 128] width 338 height 10
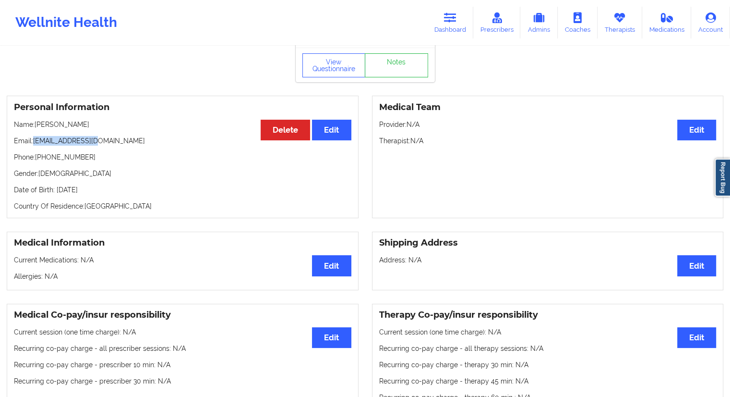
scroll to position [0, 0]
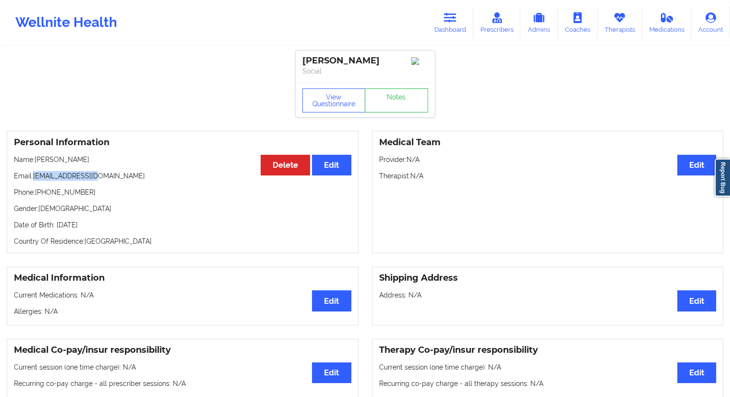
click at [85, 181] on p "Email: [EMAIL_ADDRESS][DOMAIN_NAME]" at bounding box center [183, 176] width 338 height 10
drag, startPoint x: 96, startPoint y: 157, endPoint x: 35, endPoint y: 160, distance: 61.5
click at [35, 160] on p "Name: [PERSON_NAME]" at bounding box center [183, 160] width 338 height 10
drag, startPoint x: 93, startPoint y: 193, endPoint x: 38, endPoint y: 197, distance: 55.4
click at [38, 197] on p "Phone: [PHONE_NUMBER]" at bounding box center [183, 192] width 338 height 10
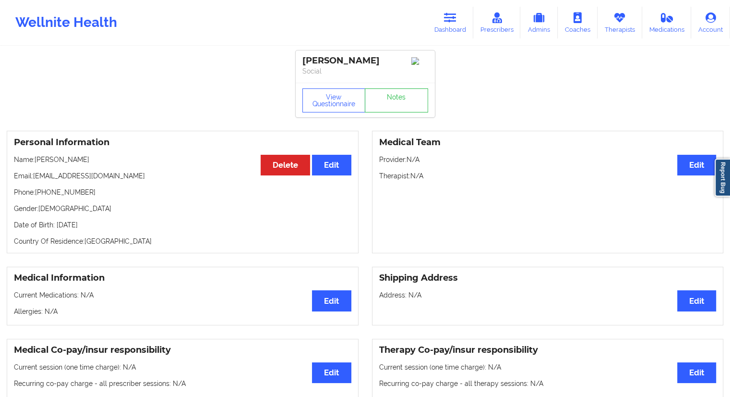
click at [60, 169] on div "Personal Information Edit Delete Name: [PERSON_NAME] Email: [EMAIL_ADDRESS][DOM…" at bounding box center [183, 192] width 352 height 122
drag, startPoint x: 60, startPoint y: 165, endPoint x: 36, endPoint y: 165, distance: 24.0
click at [36, 164] on p "Name: [PERSON_NAME]" at bounding box center [183, 160] width 338 height 10
drag, startPoint x: 93, startPoint y: 164, endPoint x: 36, endPoint y: 159, distance: 56.3
click at [36, 159] on p "Name: [PERSON_NAME]" at bounding box center [183, 160] width 338 height 10
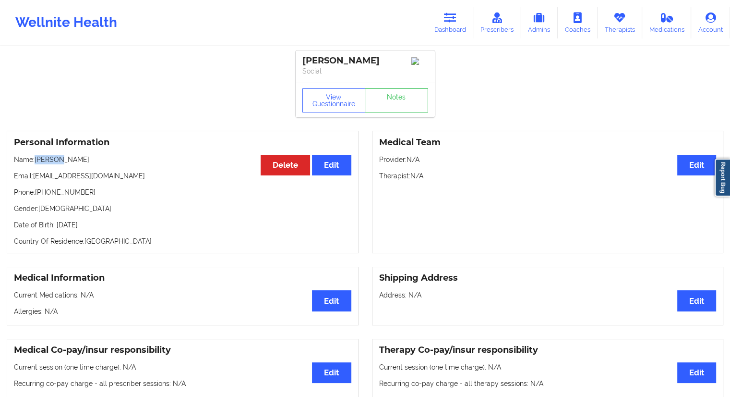
click at [448, 25] on link "Dashboard" at bounding box center [450, 23] width 46 height 32
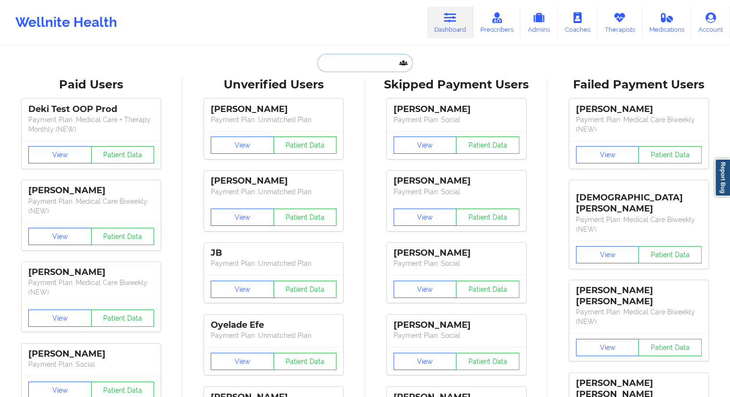
click at [371, 60] on input "text" at bounding box center [364, 63] width 95 height 18
paste input "[EMAIL_ADDRESS][DOMAIN_NAME]"
type input "[EMAIL_ADDRESS][DOMAIN_NAME]"
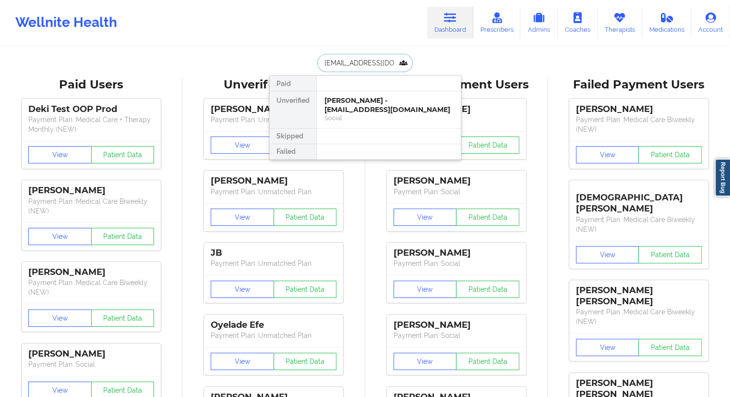
scroll to position [0, 1]
click at [353, 106] on div "Heaven Okumakpeyi - [EMAIL_ADDRESS][DOMAIN_NAME]" at bounding box center [389, 105] width 129 height 18
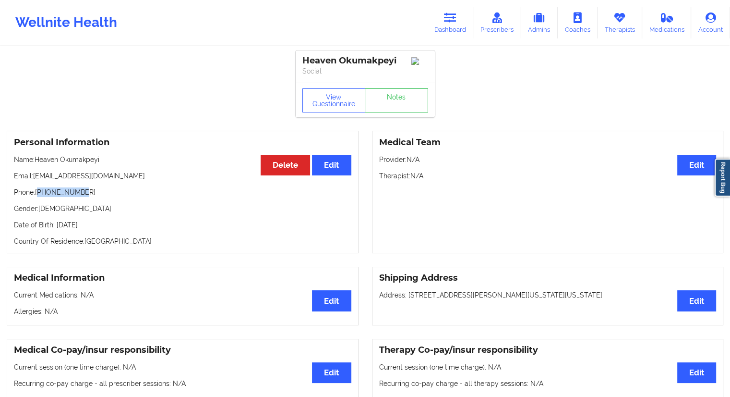
drag, startPoint x: 96, startPoint y: 197, endPoint x: 40, endPoint y: 197, distance: 55.7
click at [40, 197] on p "Phone: [PHONE_NUMBER]" at bounding box center [183, 192] width 338 height 10
click at [328, 103] on button "View Questionnaire" at bounding box center [333, 100] width 63 height 24
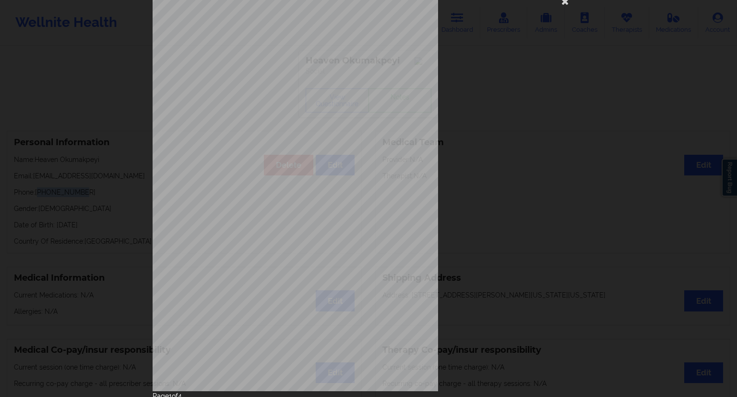
scroll to position [61, 0]
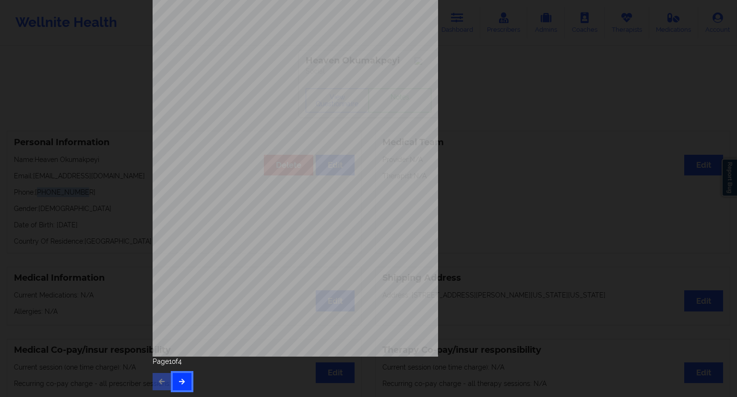
click at [179, 376] on button "button" at bounding box center [182, 381] width 19 height 17
click at [188, 379] on button "button" at bounding box center [182, 381] width 19 height 17
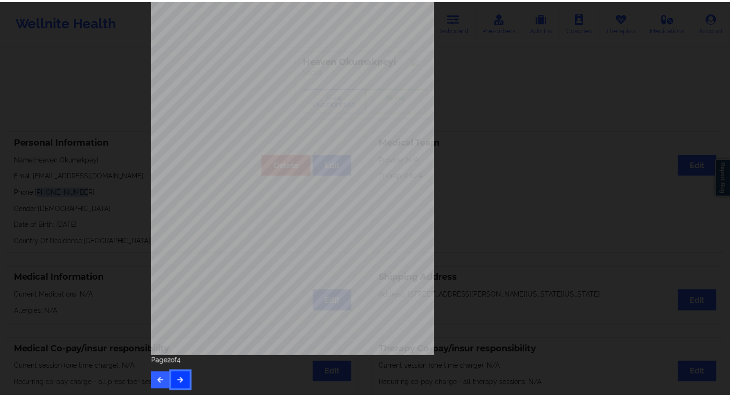
scroll to position [0, 0]
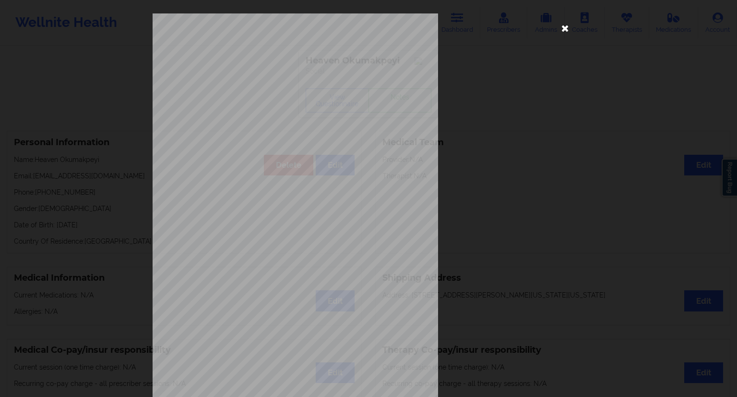
click at [566, 30] on icon at bounding box center [565, 27] width 15 height 15
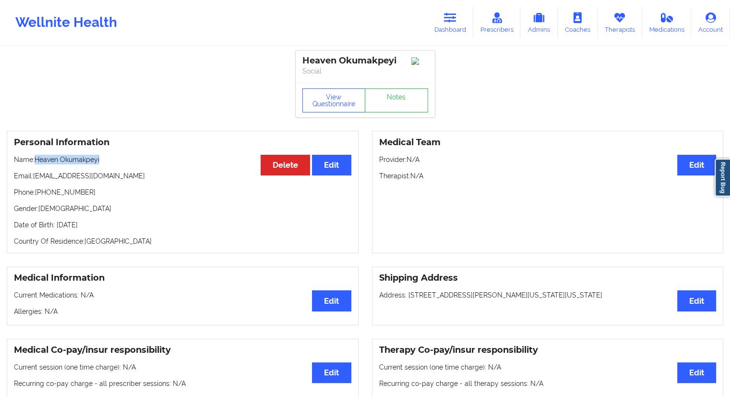
drag, startPoint x: 109, startPoint y: 161, endPoint x: 36, endPoint y: 161, distance: 72.5
click at [36, 161] on p "Name: Heaven Okumakpeyi" at bounding box center [183, 160] width 338 height 10
drag, startPoint x: 83, startPoint y: 190, endPoint x: 50, endPoint y: 198, distance: 33.3
click at [52, 197] on p "Phone: [PHONE_NUMBER]" at bounding box center [183, 192] width 338 height 10
drag, startPoint x: 44, startPoint y: 198, endPoint x: 38, endPoint y: 198, distance: 5.8
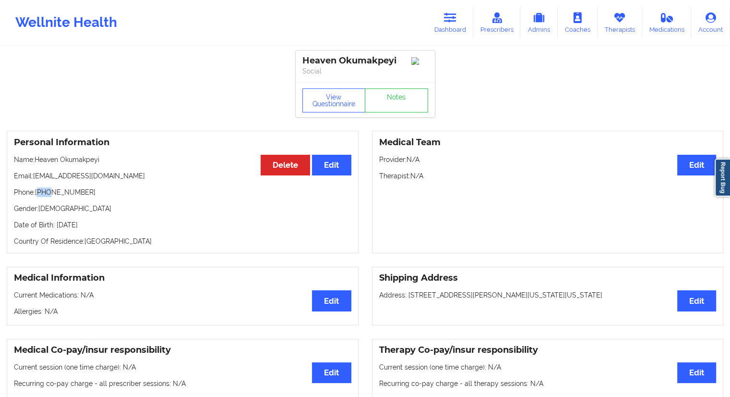
click at [38, 197] on p "Phone: [PHONE_NUMBER]" at bounding box center [183, 192] width 338 height 10
click at [60, 197] on p "Phone: [PHONE_NUMBER]" at bounding box center [183, 192] width 338 height 10
drag, startPoint x: 87, startPoint y: 194, endPoint x: 37, endPoint y: 197, distance: 50.0
click at [37, 197] on p "Phone: [PHONE_NUMBER]" at bounding box center [183, 192] width 338 height 10
drag, startPoint x: 60, startPoint y: 162, endPoint x: 38, endPoint y: 162, distance: 21.6
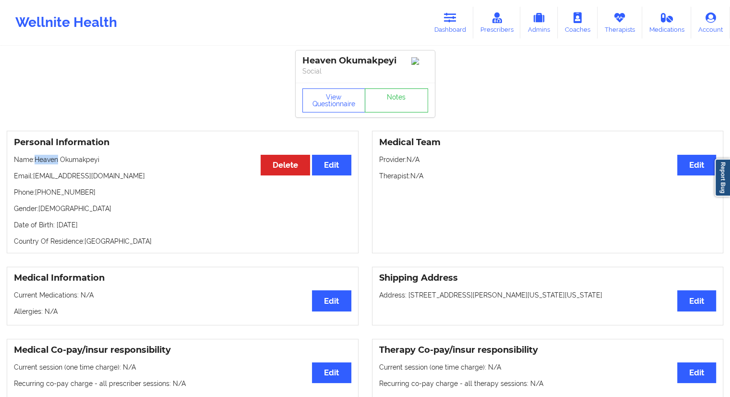
click at [38, 162] on p "Name: Heaven Okumakpeyi" at bounding box center [183, 160] width 338 height 10
drag, startPoint x: 130, startPoint y: 155, endPoint x: 35, endPoint y: 162, distance: 95.3
click at [35, 162] on div "Personal Information Edit Delete Name: Heaven Okumakpeyi Email: [EMAIL_ADDRESS]…" at bounding box center [183, 192] width 352 height 122
click at [446, 31] on link "Dashboard" at bounding box center [450, 23] width 46 height 32
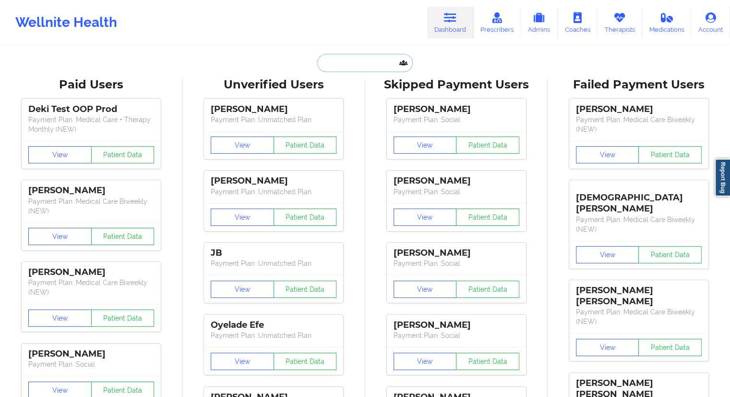
drag, startPoint x: 446, startPoint y: 31, endPoint x: 356, endPoint y: 70, distance: 97.4
click at [356, 70] on input "text" at bounding box center [364, 63] width 95 height 18
paste input "[EMAIL_ADDRESS][PERSON_NAME][DOMAIN_NAME]"
type input "[EMAIL_ADDRESS][PERSON_NAME][DOMAIN_NAME]"
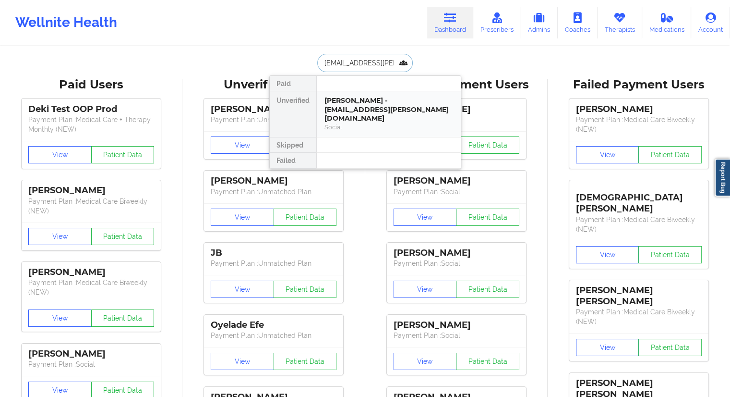
click at [355, 105] on div "[PERSON_NAME] - [EMAIL_ADDRESS][PERSON_NAME][DOMAIN_NAME]" at bounding box center [389, 109] width 129 height 27
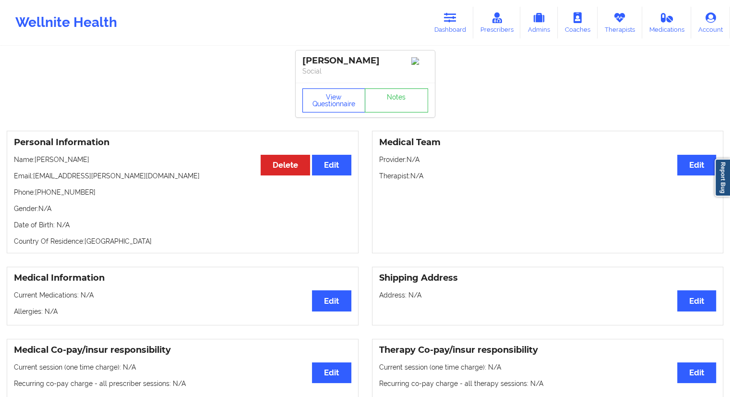
click at [335, 97] on button "View Questionnaire" at bounding box center [333, 100] width 63 height 24
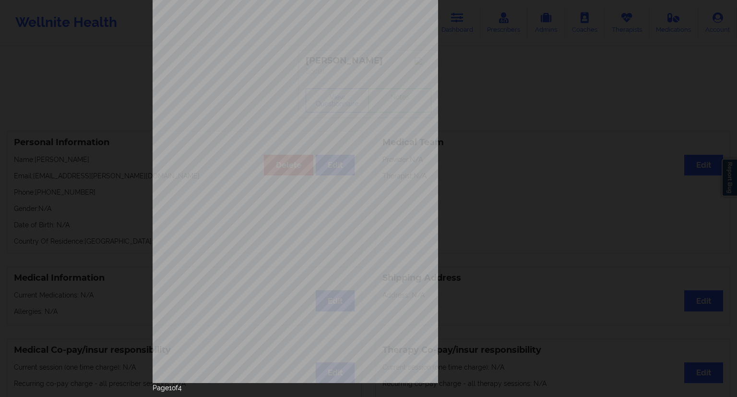
scroll to position [61, 0]
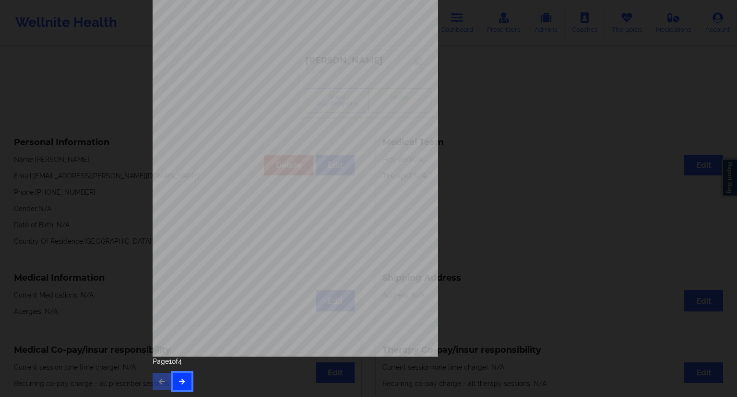
click at [188, 379] on button "button" at bounding box center [182, 381] width 19 height 17
click at [181, 378] on icon "button" at bounding box center [182, 381] width 8 height 6
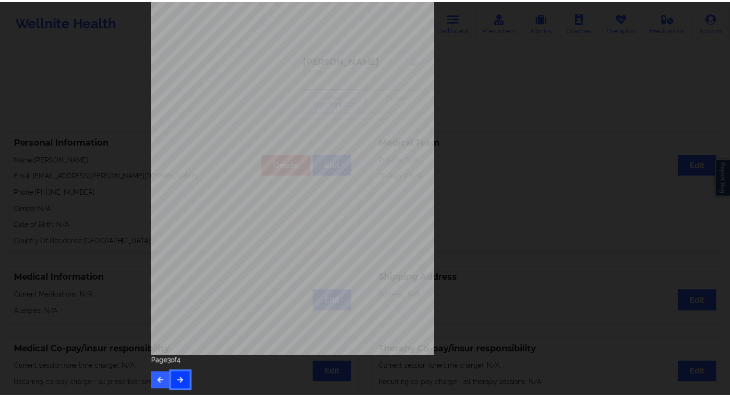
scroll to position [0, 0]
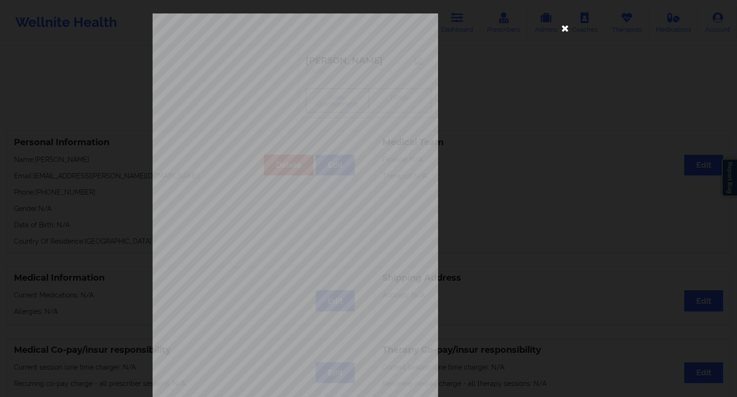
click at [562, 27] on icon at bounding box center [565, 27] width 15 height 15
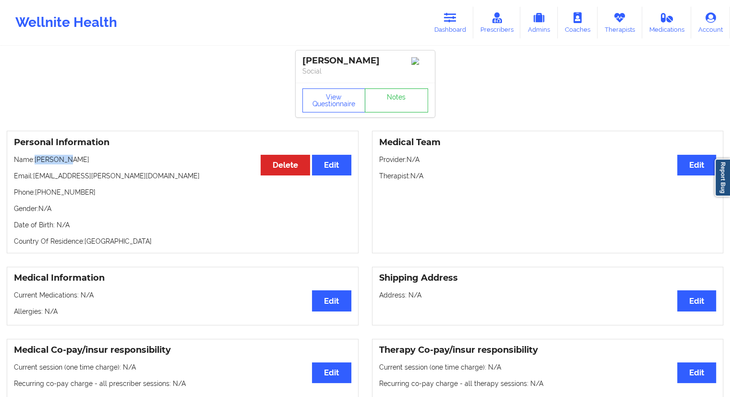
drag, startPoint x: 67, startPoint y: 163, endPoint x: 36, endPoint y: 160, distance: 30.4
click at [36, 160] on p "Name: [PERSON_NAME]" at bounding box center [183, 160] width 338 height 10
drag, startPoint x: 87, startPoint y: 194, endPoint x: 36, endPoint y: 193, distance: 50.9
click at [36, 193] on p "Phone: [PHONE_NUMBER]" at bounding box center [183, 192] width 338 height 10
click at [77, 178] on p "Email: [EMAIL_ADDRESS][PERSON_NAME][DOMAIN_NAME]" at bounding box center [183, 176] width 338 height 10
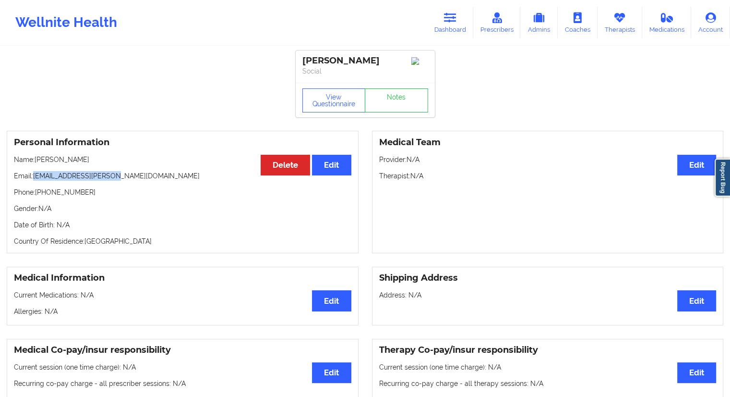
drag, startPoint x: 125, startPoint y: 175, endPoint x: 35, endPoint y: 181, distance: 90.9
click at [35, 181] on p "Email: [EMAIL_ADDRESS][PERSON_NAME][DOMAIN_NAME]" at bounding box center [183, 176] width 338 height 10
drag, startPoint x: 102, startPoint y: 163, endPoint x: 37, endPoint y: 165, distance: 64.8
click at [37, 164] on p "Name: [PERSON_NAME]" at bounding box center [183, 160] width 338 height 10
drag, startPoint x: 117, startPoint y: 175, endPoint x: 34, endPoint y: 179, distance: 83.1
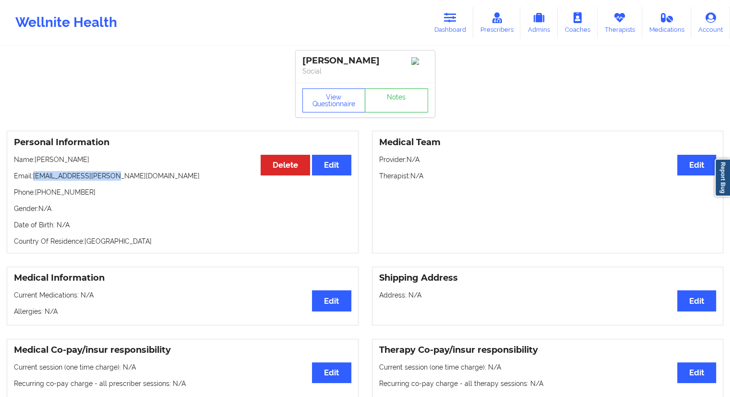
click at [34, 179] on p "Email: [EMAIL_ADDRESS][PERSON_NAME][DOMAIN_NAME]" at bounding box center [183, 176] width 338 height 10
drag, startPoint x: 94, startPoint y: 165, endPoint x: 37, endPoint y: 157, distance: 57.1
click at [37, 157] on p "Name: [PERSON_NAME]" at bounding box center [183, 160] width 338 height 10
drag, startPoint x: 447, startPoint y: 23, endPoint x: 426, endPoint y: 35, distance: 24.3
click at [447, 23] on icon at bounding box center [450, 17] width 12 height 11
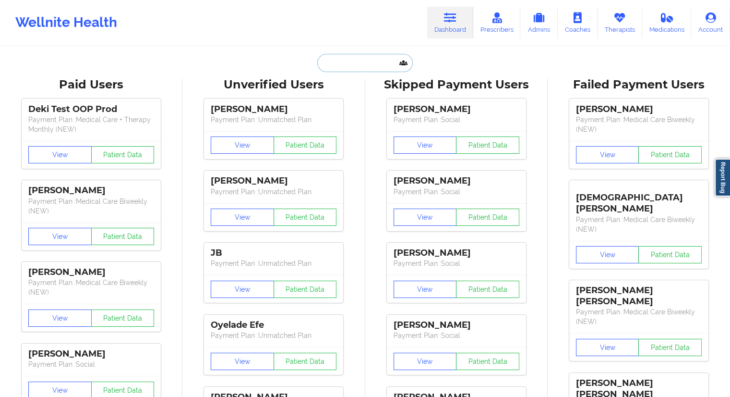
click at [361, 60] on input "text" at bounding box center [364, 63] width 95 height 18
paste input "[EMAIL_ADDRESS][DOMAIN_NAME]"
type input "[EMAIL_ADDRESS][DOMAIN_NAME]"
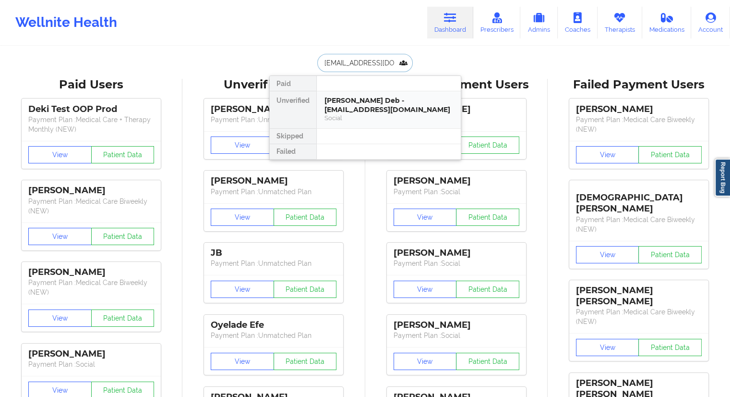
click at [334, 111] on div "[PERSON_NAME] Deb - [EMAIL_ADDRESS][DOMAIN_NAME]" at bounding box center [389, 105] width 129 height 18
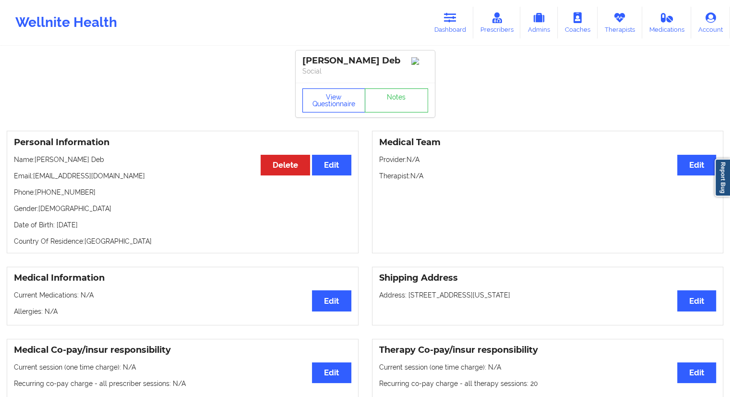
click at [331, 109] on button "View Questionnaire" at bounding box center [333, 100] width 63 height 24
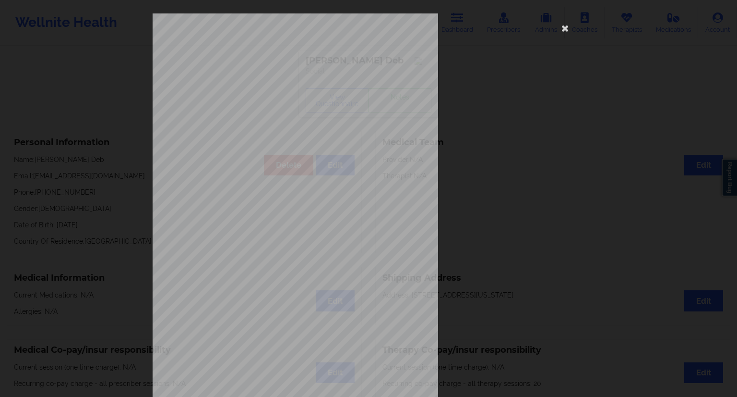
scroll to position [61, 0]
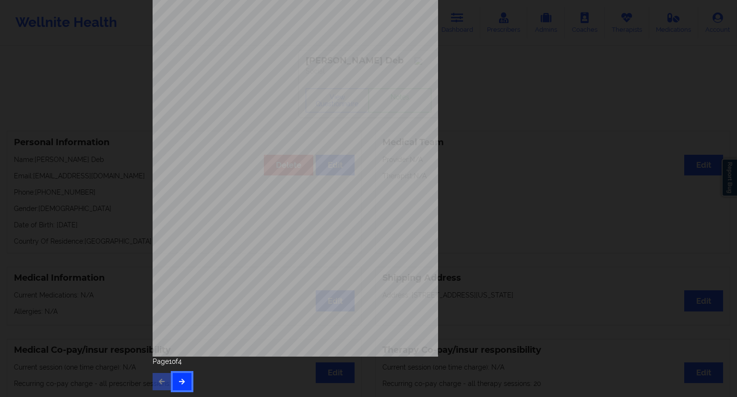
click at [178, 381] on icon "button" at bounding box center [182, 381] width 8 height 6
click at [187, 376] on button "button" at bounding box center [182, 381] width 19 height 17
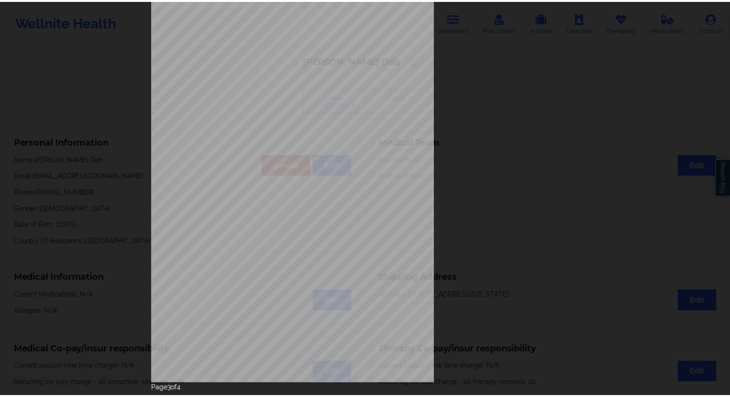
scroll to position [0, 0]
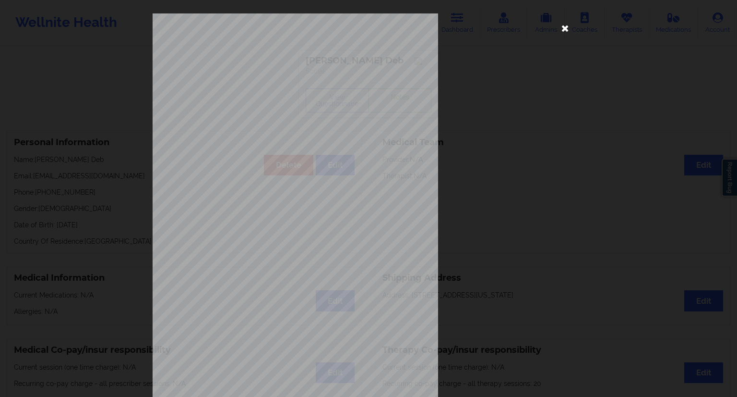
click at [560, 31] on icon at bounding box center [565, 27] width 15 height 15
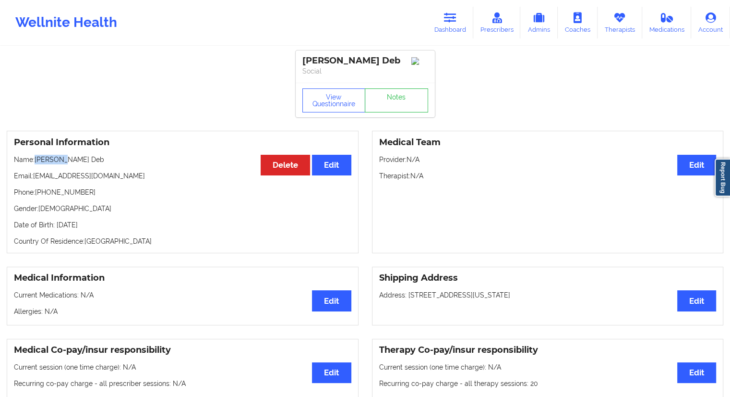
drag, startPoint x: 59, startPoint y: 162, endPoint x: 36, endPoint y: 163, distance: 22.6
click at [36, 163] on p "Name: [PERSON_NAME] Deb" at bounding box center [183, 160] width 338 height 10
click at [334, 103] on button "View Questionnaire" at bounding box center [333, 100] width 63 height 24
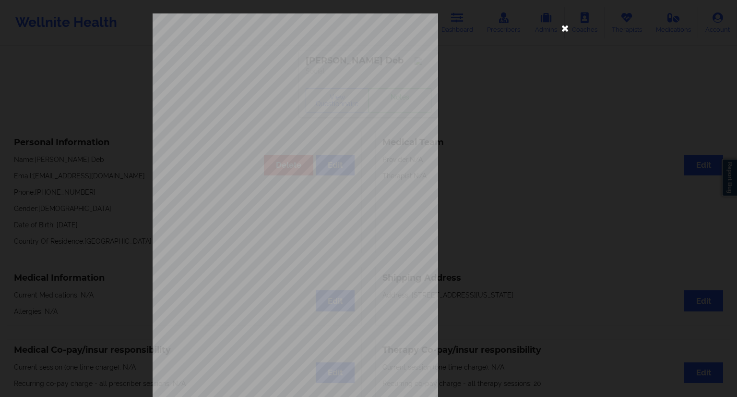
click at [563, 28] on icon at bounding box center [565, 27] width 15 height 15
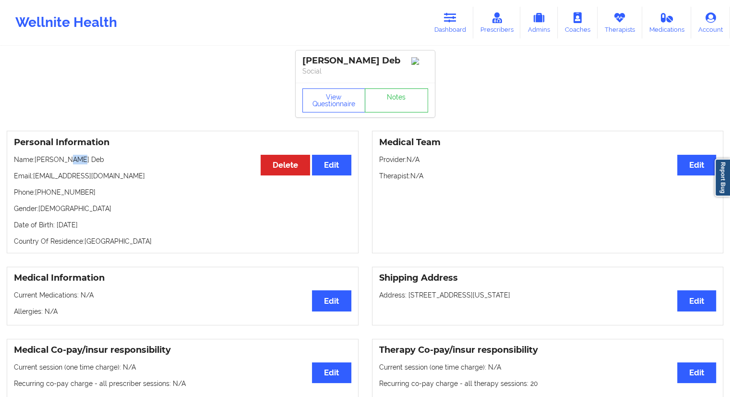
drag, startPoint x: 76, startPoint y: 159, endPoint x: 60, endPoint y: 159, distance: 15.4
click at [60, 159] on p "Name: [PERSON_NAME] Deb" at bounding box center [183, 160] width 338 height 10
drag, startPoint x: 117, startPoint y: 232, endPoint x: 91, endPoint y: 231, distance: 25.9
click at [91, 231] on div "Personal Information Edit Delete Name: [PERSON_NAME] Deb Email: [EMAIL_ADDRESS]…" at bounding box center [183, 192] width 352 height 122
click at [338, 102] on button "View Questionnaire" at bounding box center [333, 100] width 63 height 24
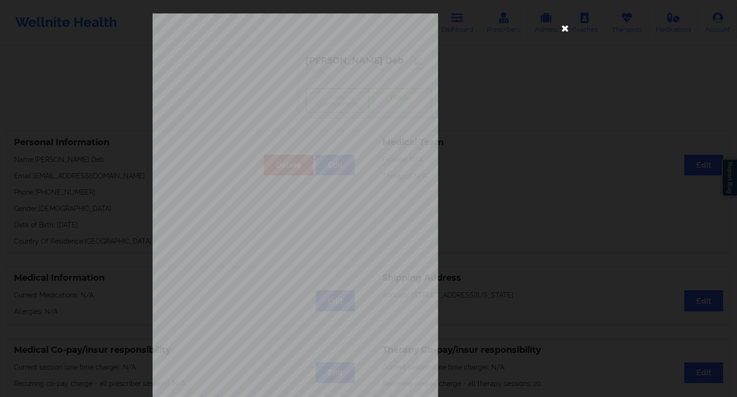
click at [565, 26] on icon at bounding box center [565, 27] width 15 height 15
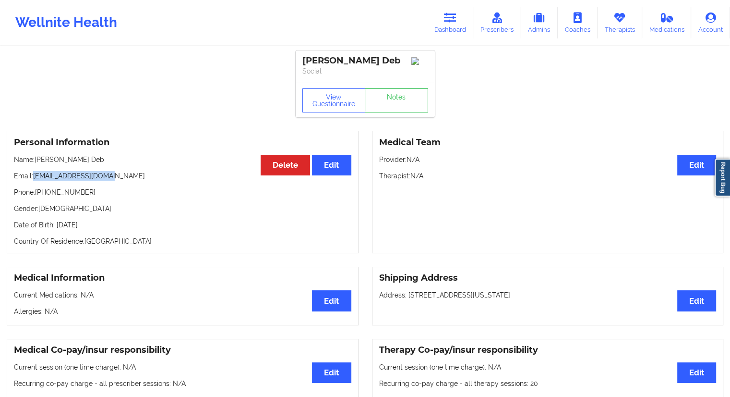
drag, startPoint x: 87, startPoint y: 182, endPoint x: 35, endPoint y: 175, distance: 52.8
click at [35, 175] on p "Email: [EMAIL_ADDRESS][DOMAIN_NAME]" at bounding box center [183, 176] width 338 height 10
drag, startPoint x: 95, startPoint y: 192, endPoint x: 42, endPoint y: 194, distance: 52.4
click at [42, 194] on p "Phone: [PHONE_NUMBER]" at bounding box center [183, 192] width 338 height 10
click at [85, 203] on div "Personal Information Edit Delete Name: [PERSON_NAME] Deb Email: [EMAIL_ADDRESS]…" at bounding box center [183, 192] width 352 height 122
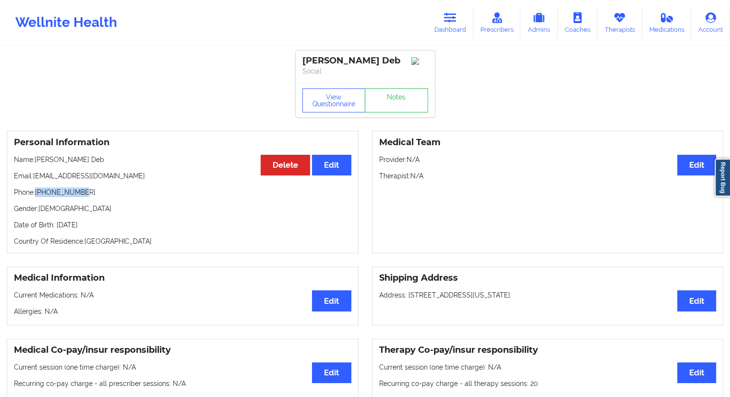
drag, startPoint x: 79, startPoint y: 198, endPoint x: 38, endPoint y: 196, distance: 41.3
click at [38, 196] on p "Phone: [PHONE_NUMBER]" at bounding box center [183, 192] width 338 height 10
drag, startPoint x: 61, startPoint y: 160, endPoint x: 37, endPoint y: 160, distance: 24.5
click at [37, 160] on p "Name: [PERSON_NAME] Deb" at bounding box center [183, 160] width 338 height 10
drag, startPoint x: 92, startPoint y: 196, endPoint x: 37, endPoint y: 196, distance: 54.3
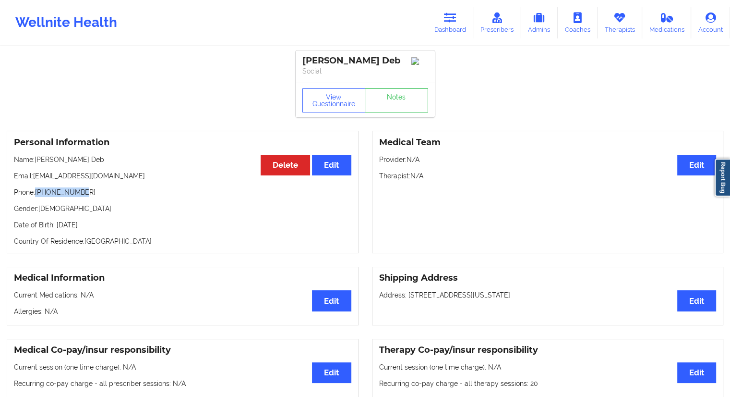
click at [37, 196] on p "Phone: [PHONE_NUMBER]" at bounding box center [183, 192] width 338 height 10
drag, startPoint x: 615, startPoint y: 29, endPoint x: 609, endPoint y: 32, distance: 6.7
click at [615, 29] on link "Therapists" at bounding box center [620, 23] width 45 height 32
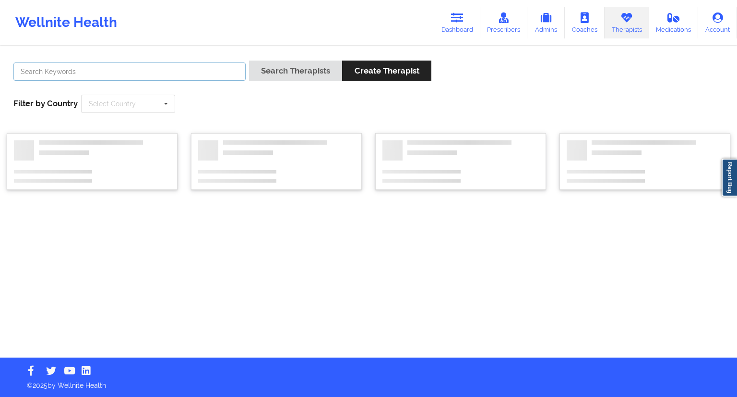
click at [166, 67] on input "text" at bounding box center [129, 71] width 232 height 18
paste input "Dashima Green"
type input "Dashima Green"
click at [277, 82] on div "Search Therapists Create Therapist" at bounding box center [340, 73] width 182 height 27
click at [282, 77] on button "Search Therapists" at bounding box center [295, 70] width 93 height 21
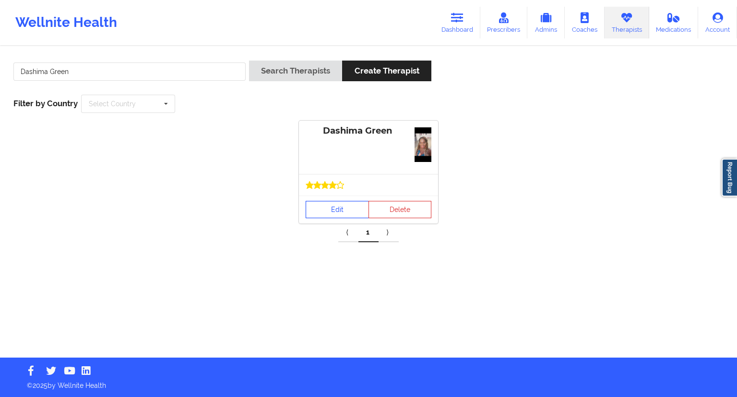
click at [342, 213] on link "Edit" at bounding box center [337, 209] width 63 height 17
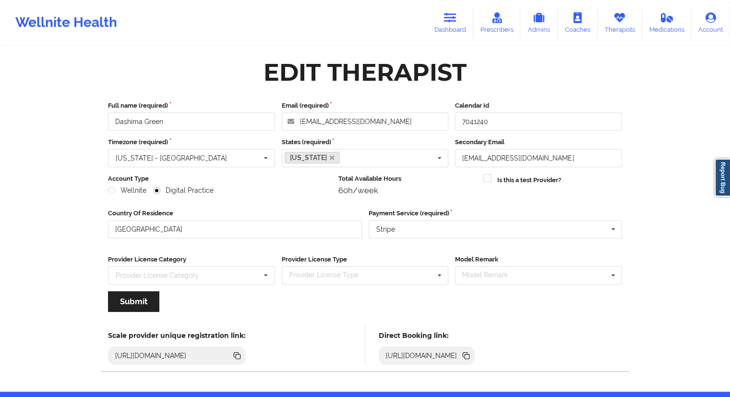
click at [468, 352] on icon at bounding box center [465, 354] width 5 height 5
click at [471, 353] on icon at bounding box center [466, 355] width 11 height 11
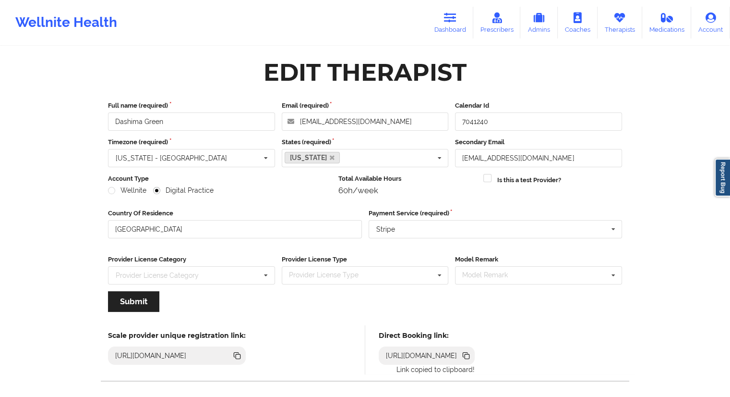
click at [468, 353] on icon at bounding box center [465, 354] width 5 height 5
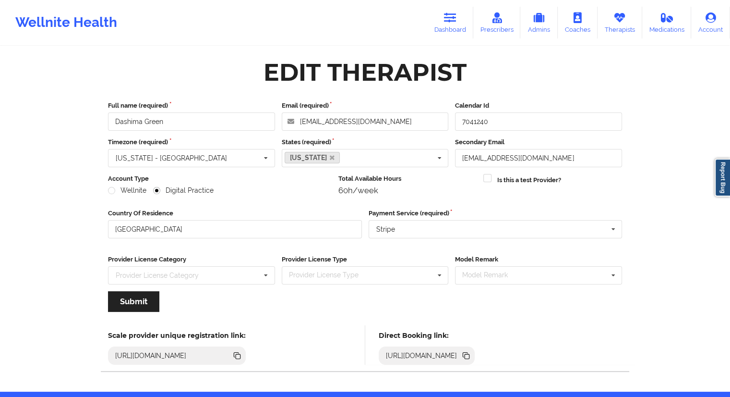
click at [468, 353] on icon at bounding box center [465, 354] width 5 height 5
